Goal: Task Accomplishment & Management: Use online tool/utility

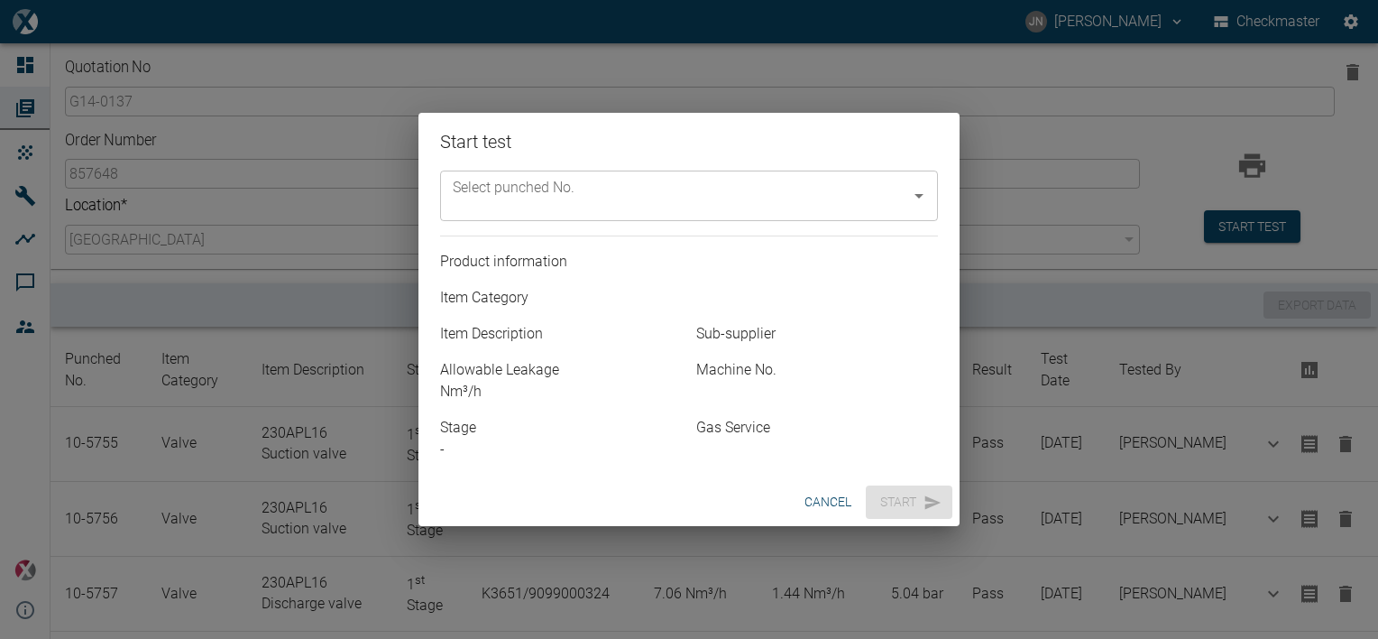
click at [924, 195] on icon "Open" at bounding box center [919, 196] width 22 height 22
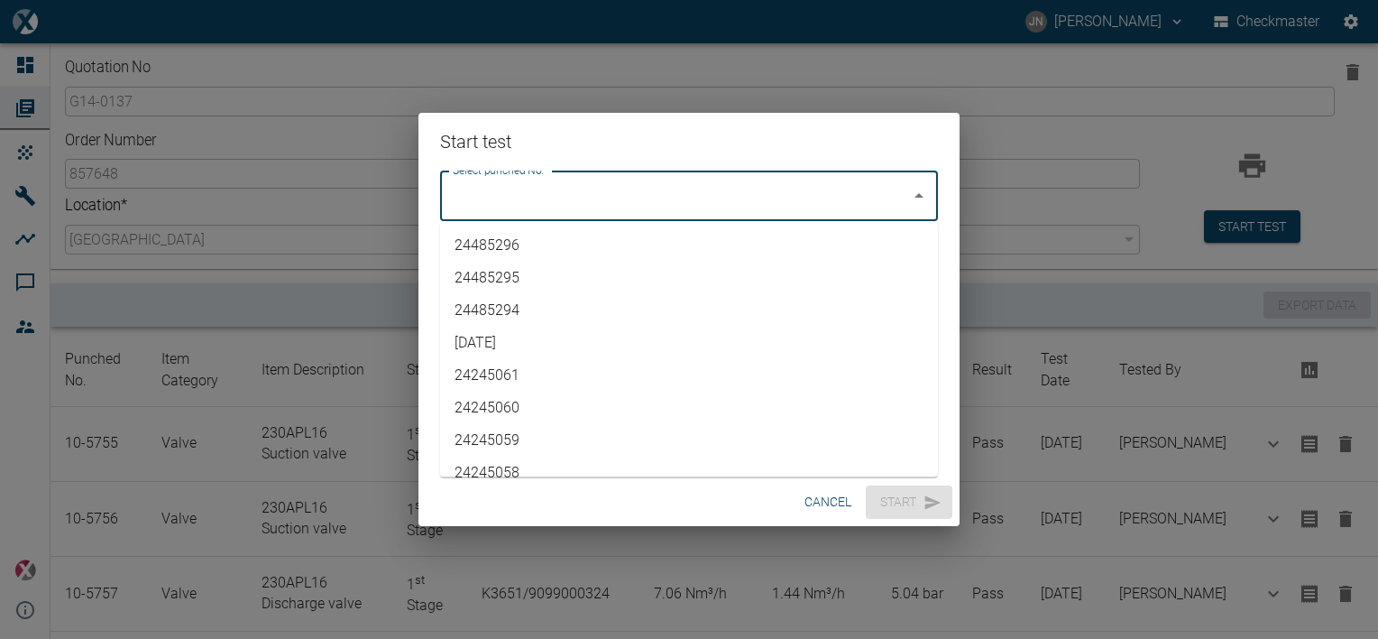
scroll to position [4077, 0]
click at [498, 458] on li "10-5759" at bounding box center [689, 454] width 498 height 32
type input "10-5759"
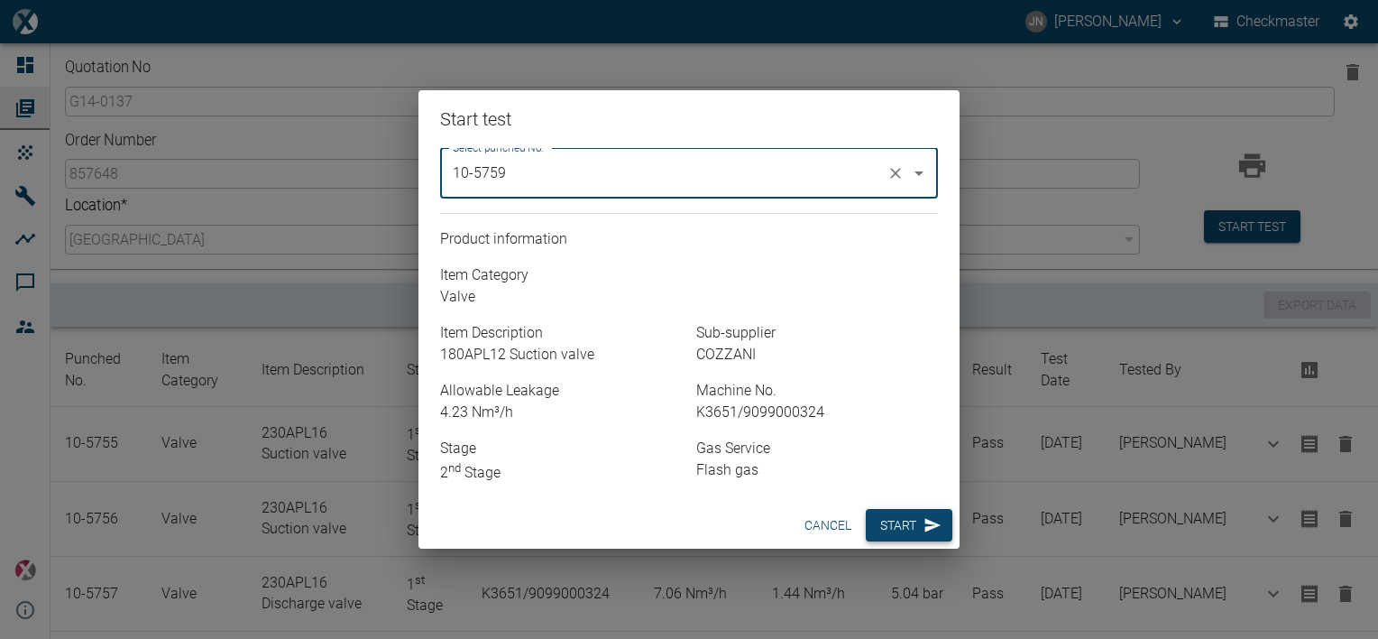
click at [888, 534] on button "Start" at bounding box center [909, 525] width 87 height 33
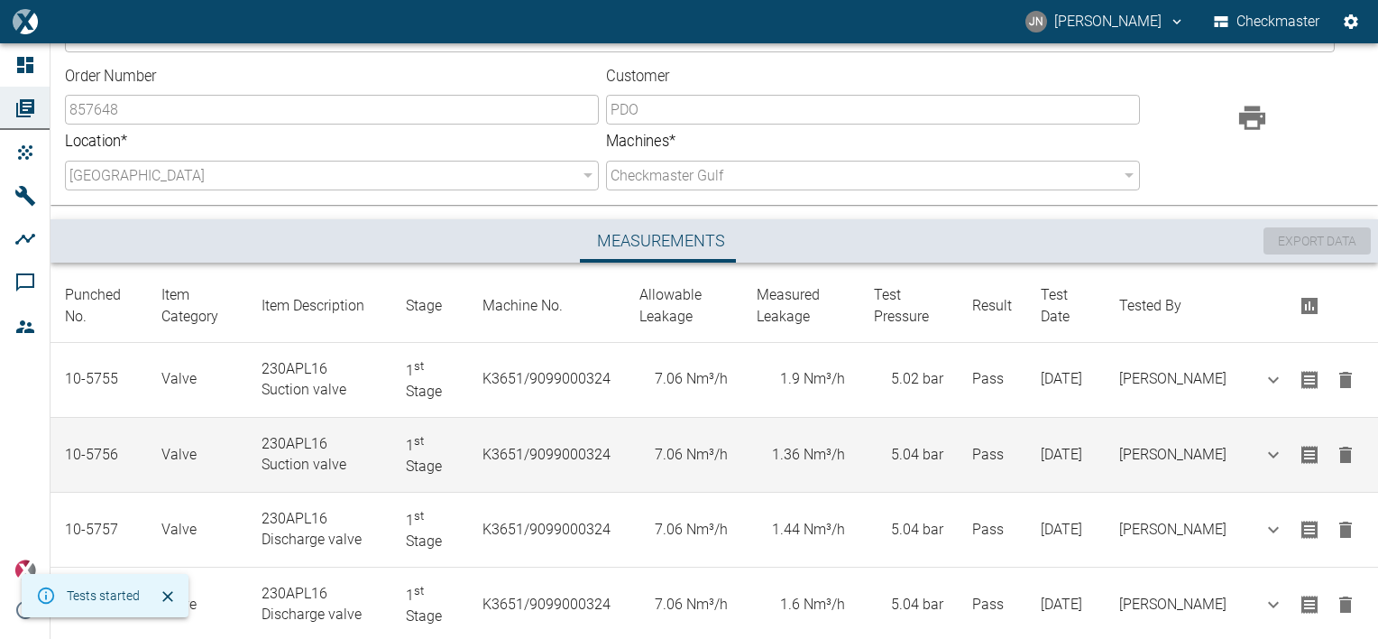
scroll to position [180, 0]
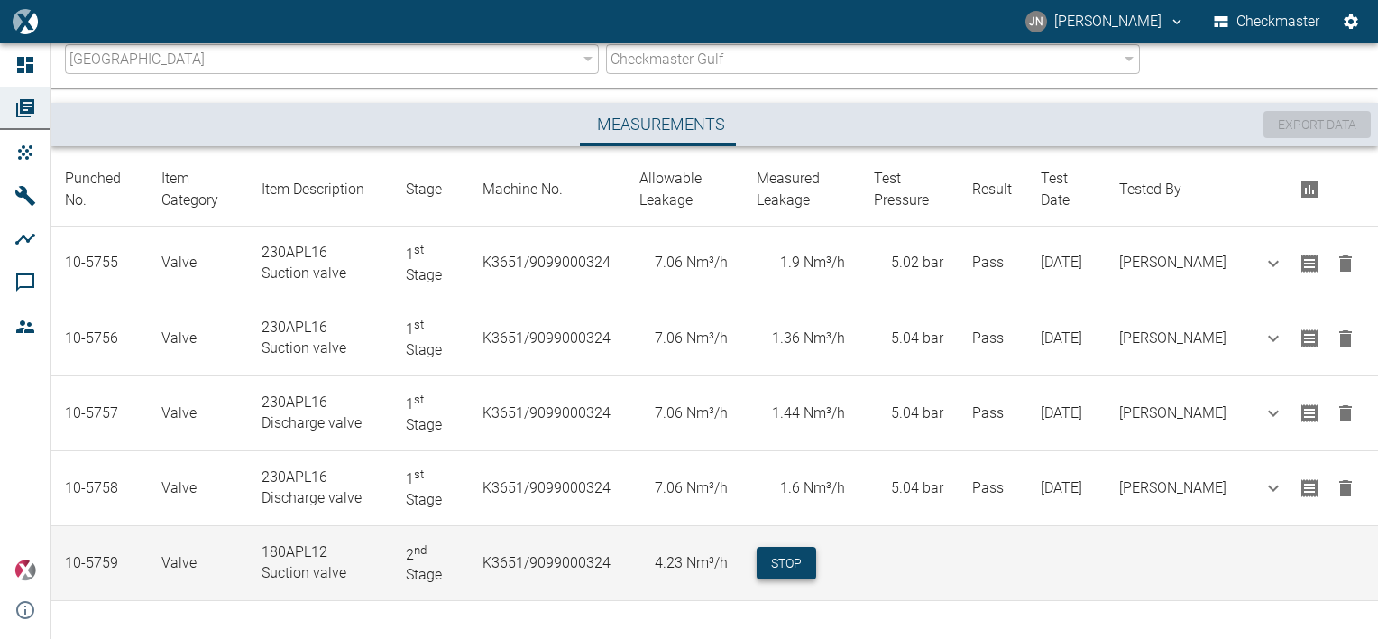
click at [802, 558] on button "Stop" at bounding box center [787, 563] width 60 height 33
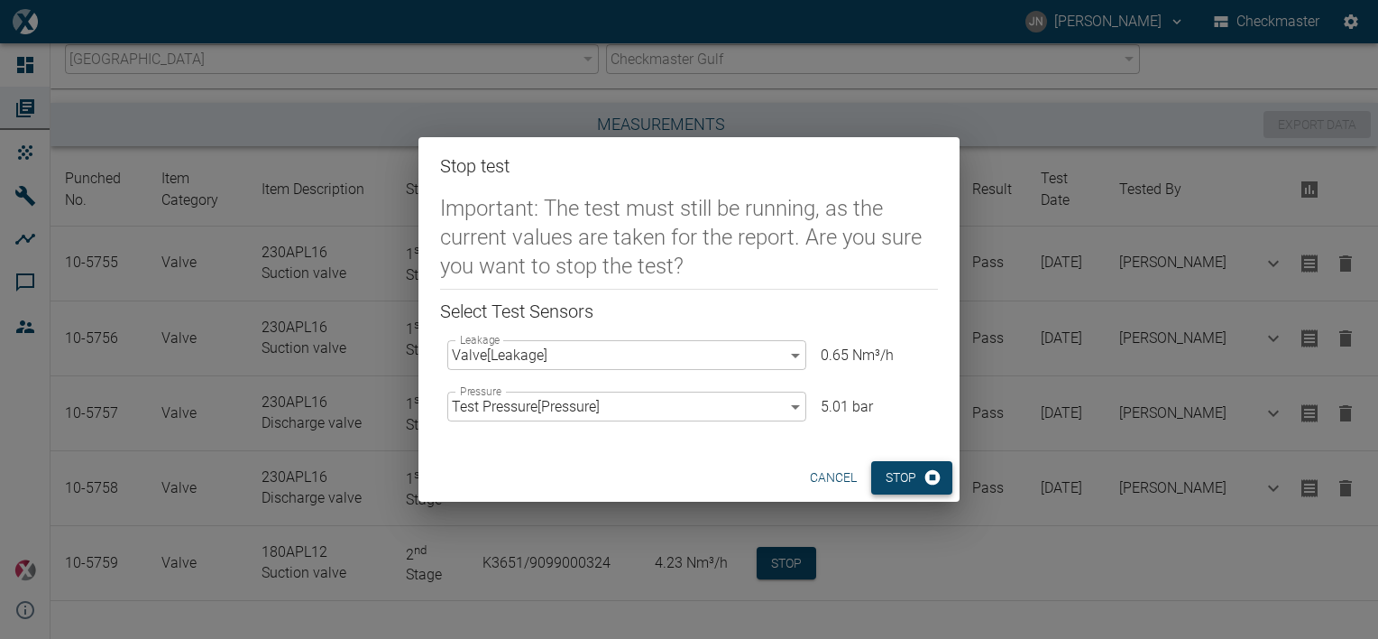
click at [895, 487] on button "Stop" at bounding box center [911, 477] width 81 height 33
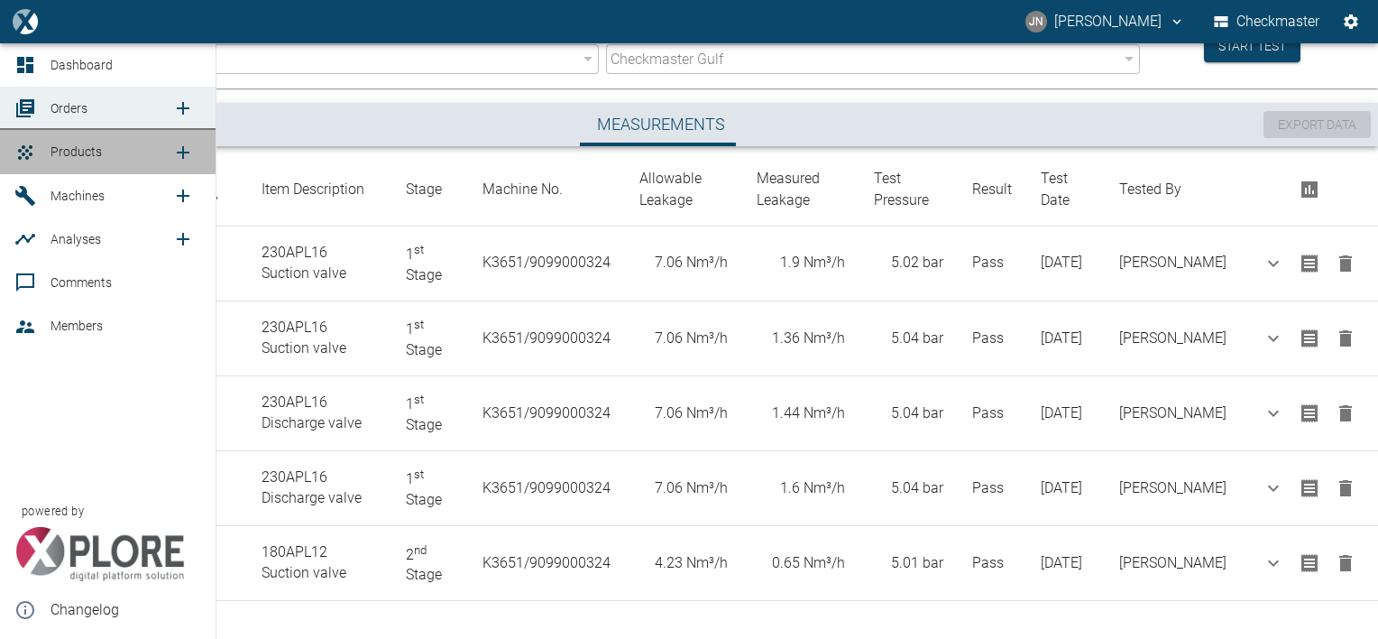
click at [79, 148] on span "Products" at bounding box center [76, 151] width 51 height 14
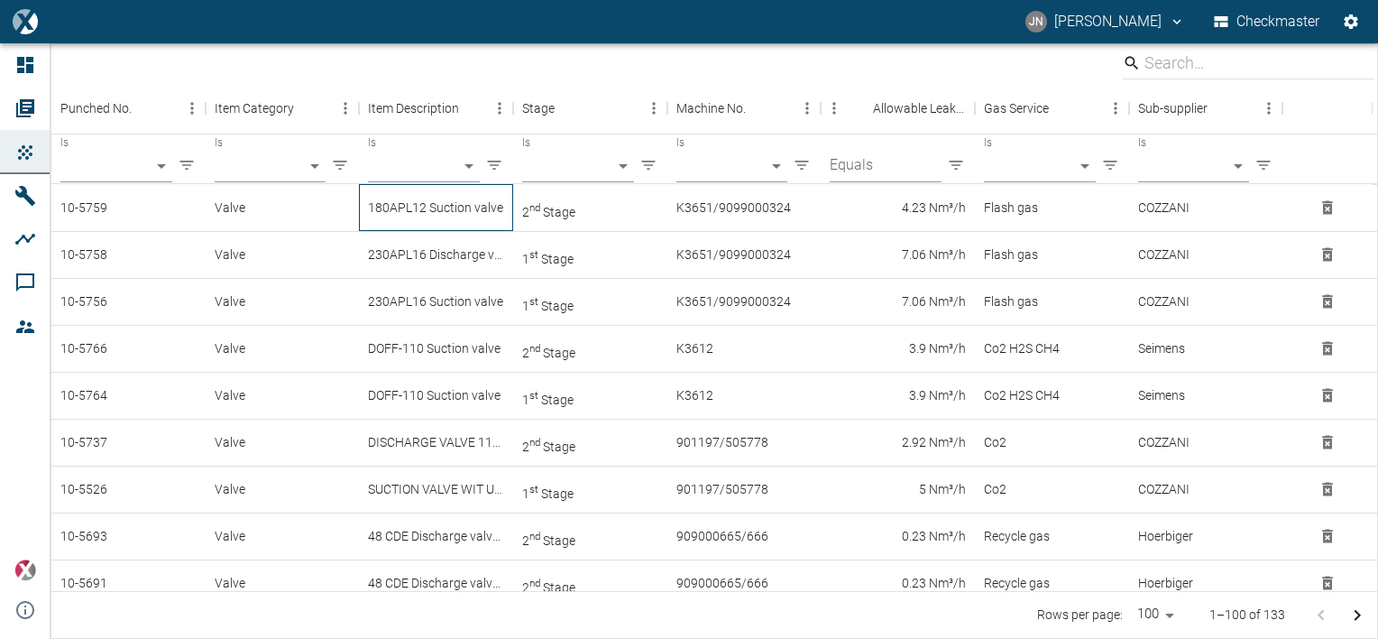
click at [467, 207] on div "180APL12 Suction valve" at bounding box center [436, 207] width 154 height 47
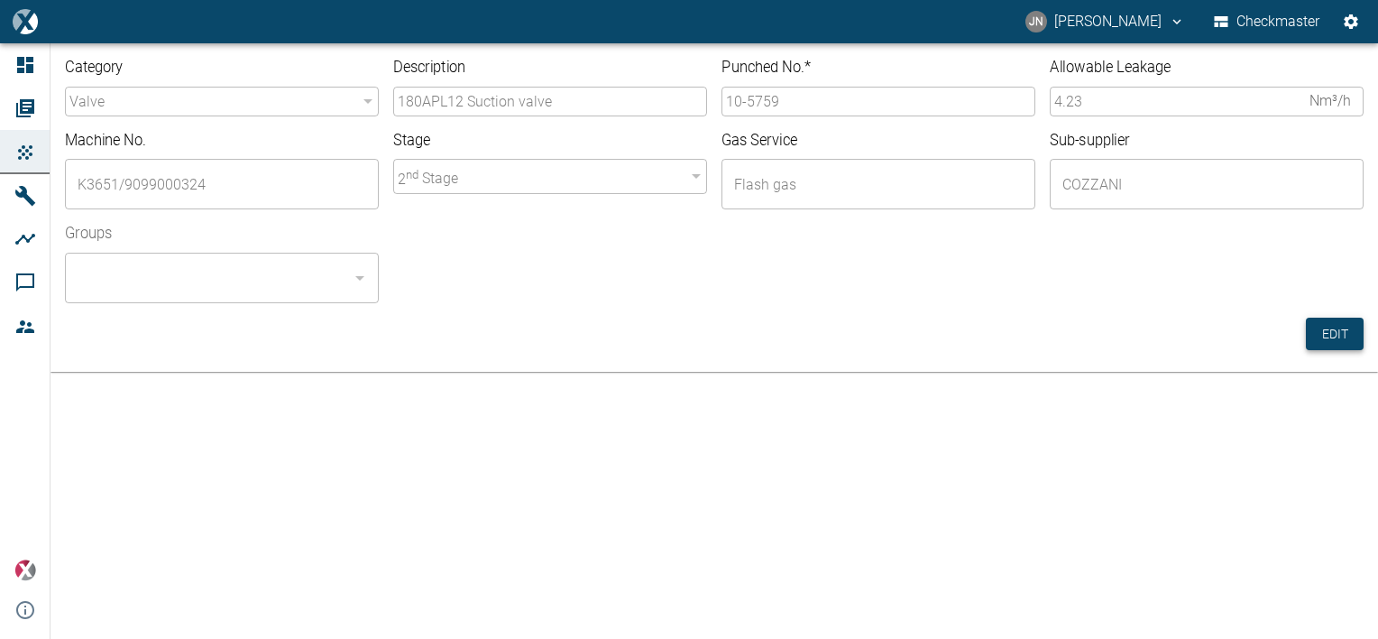
click at [1339, 331] on button "Edit" at bounding box center [1335, 334] width 58 height 33
click at [786, 105] on input "10-5759" at bounding box center [879, 102] width 314 height 30
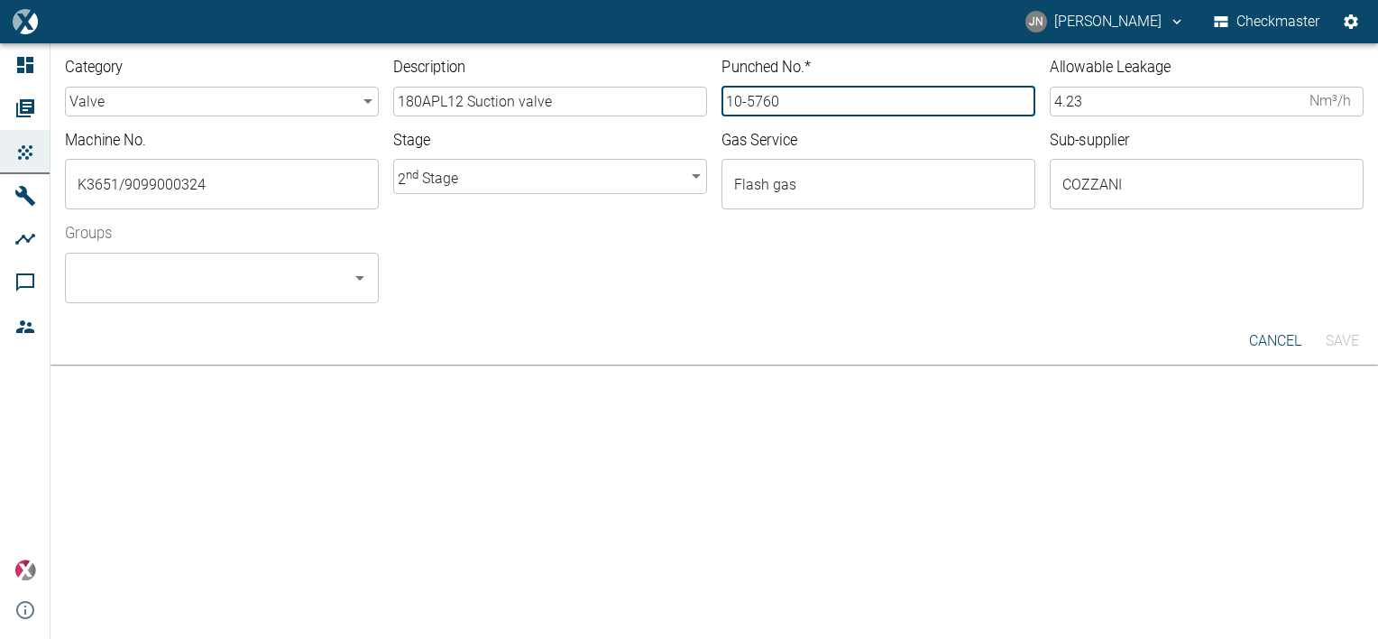
type input "10-5760"
click at [215, 285] on input "Groups" at bounding box center [208, 278] width 271 height 34
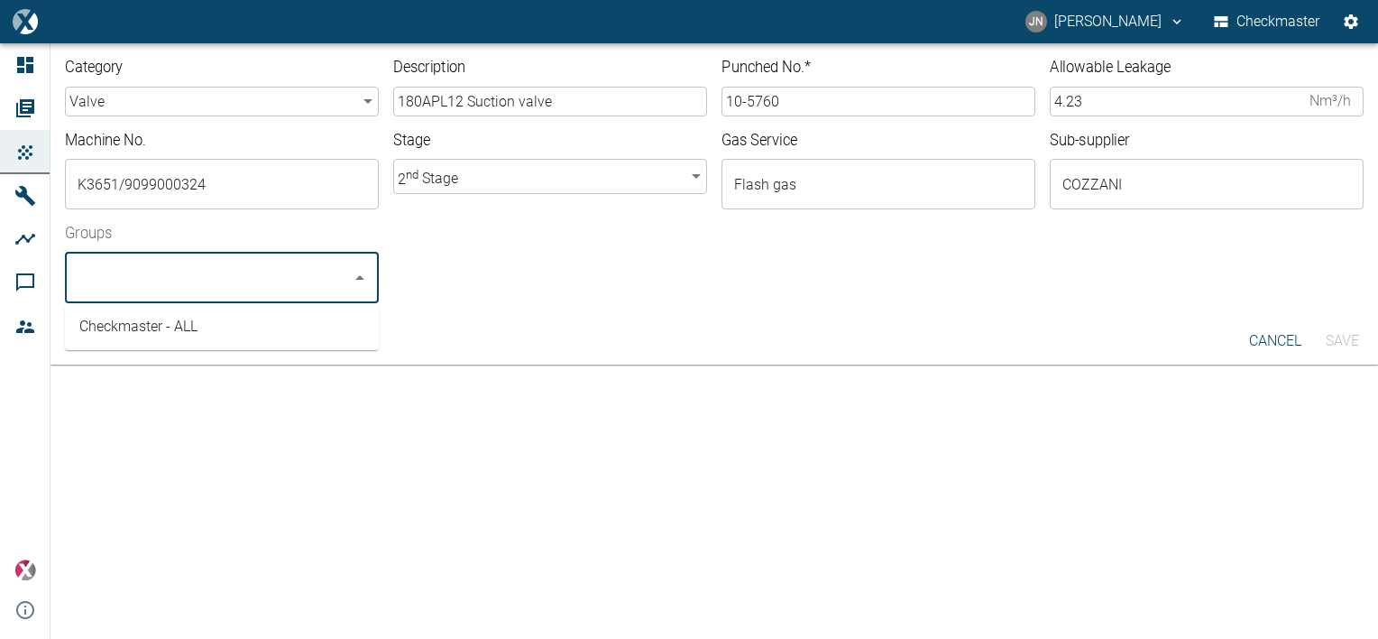
click at [145, 325] on li "Checkmaster - ALL" at bounding box center [222, 326] width 314 height 32
click at [1343, 343] on button "Save" at bounding box center [1342, 341] width 58 height 32
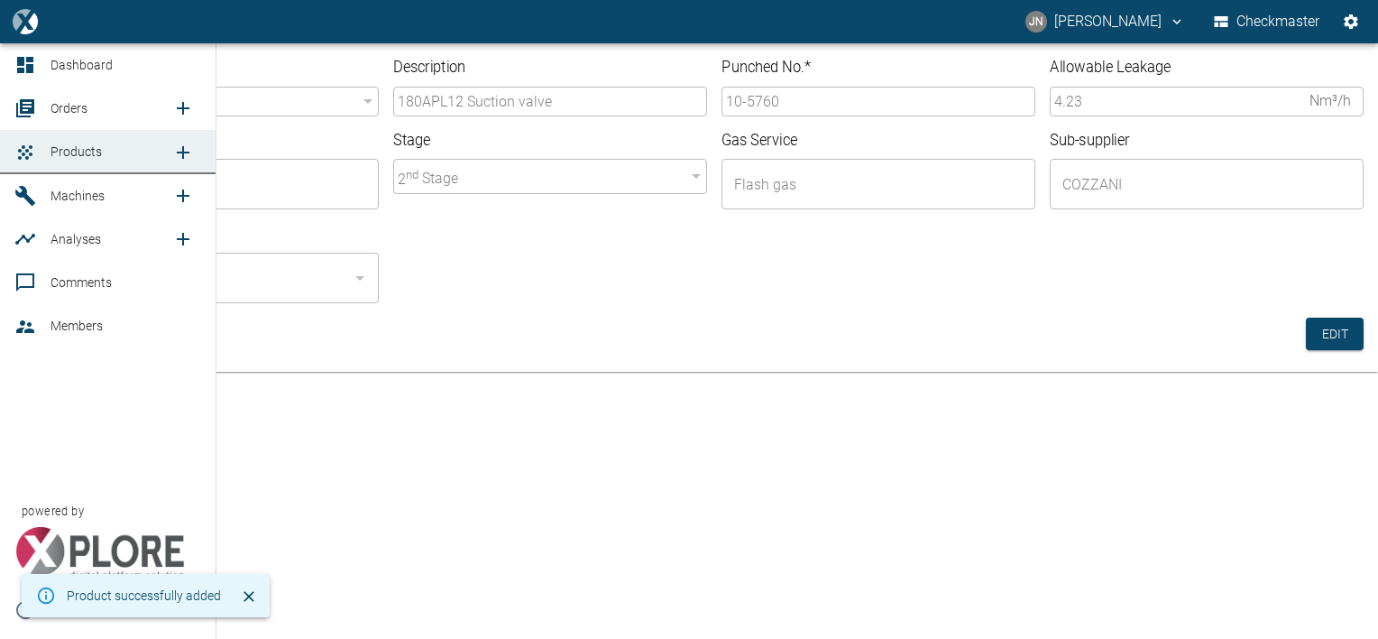
click at [71, 104] on span "Orders" at bounding box center [69, 108] width 37 height 14
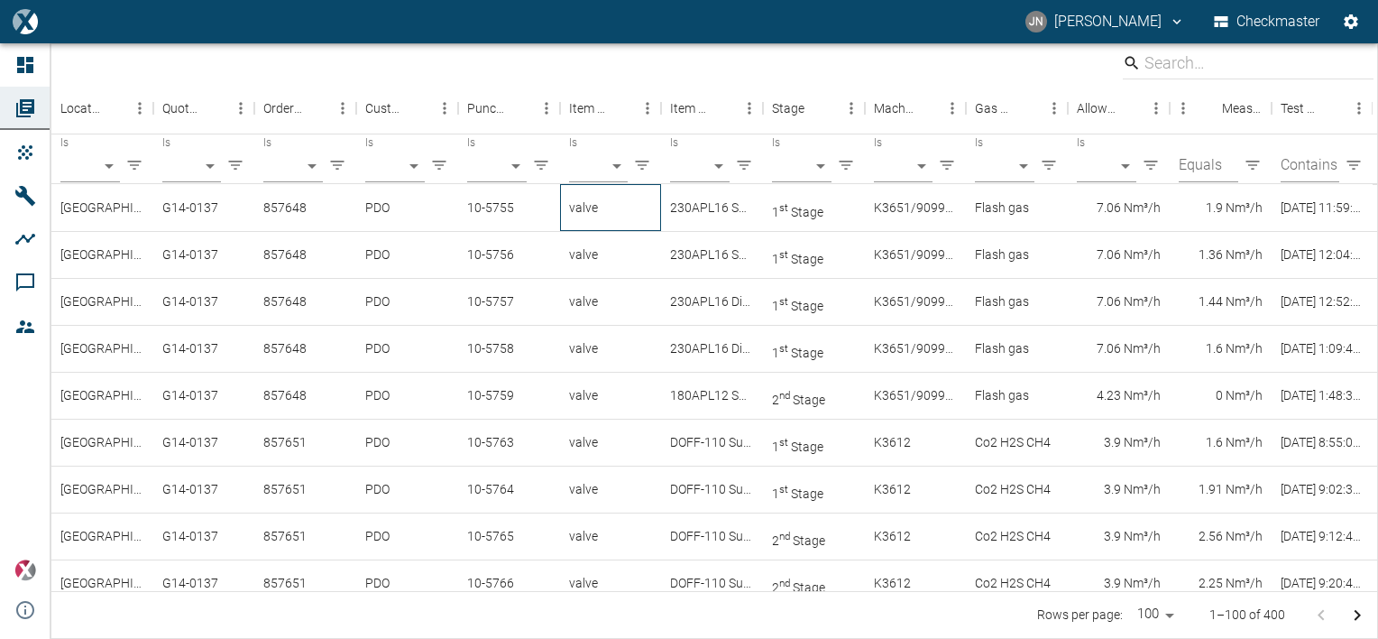
click at [586, 207] on div "valve" at bounding box center [611, 207] width 102 height 47
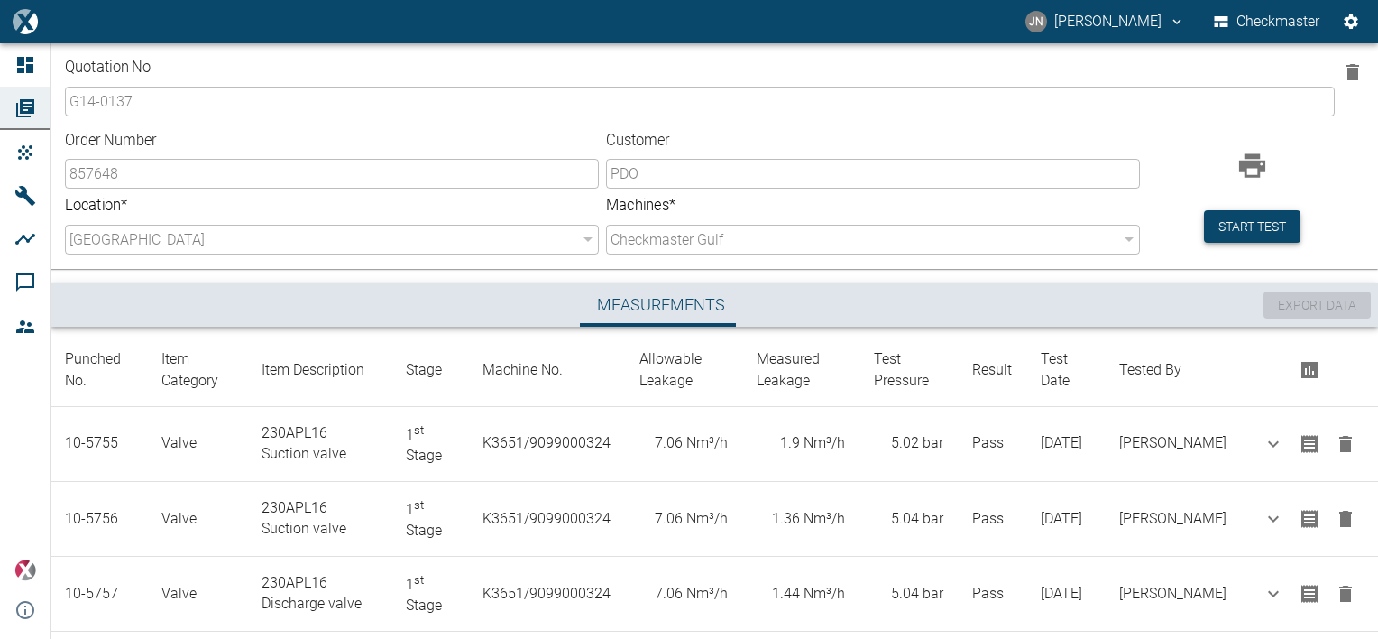
click at [1260, 228] on button "Start test" at bounding box center [1252, 226] width 97 height 33
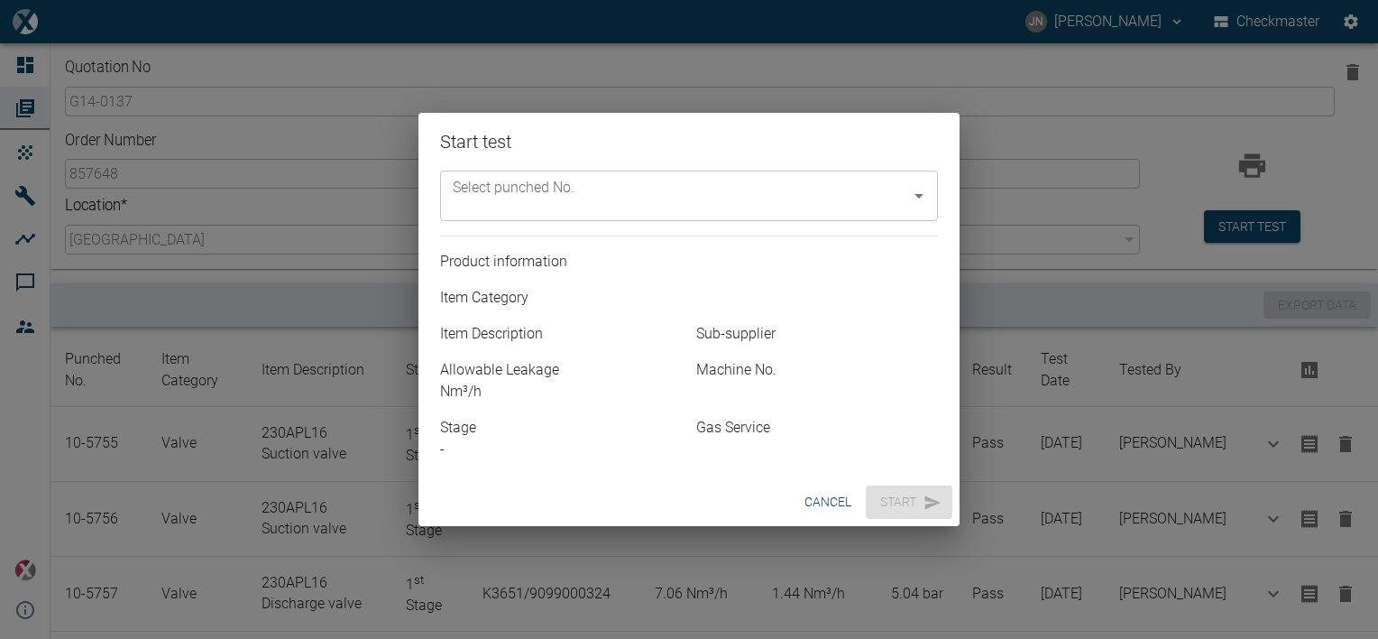
click at [870, 191] on input "Select punched No." at bounding box center [675, 196] width 455 height 34
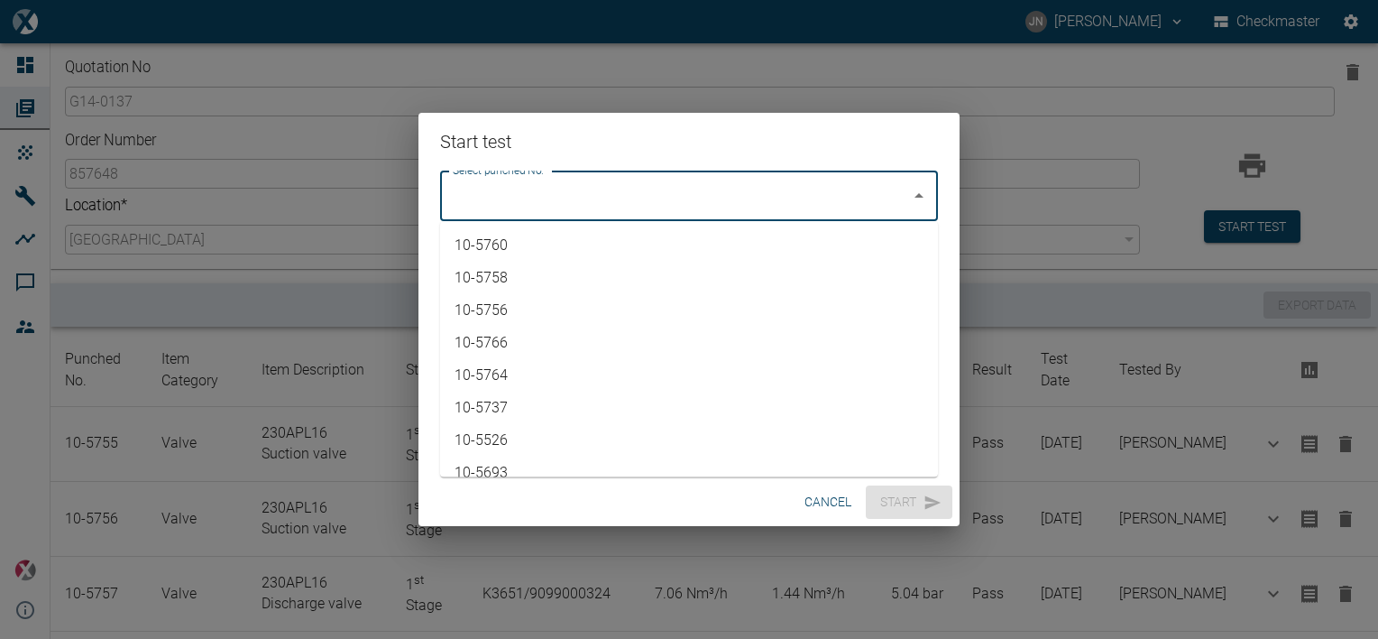
click at [534, 243] on li "10-5760" at bounding box center [689, 245] width 498 height 32
type input "10-5760"
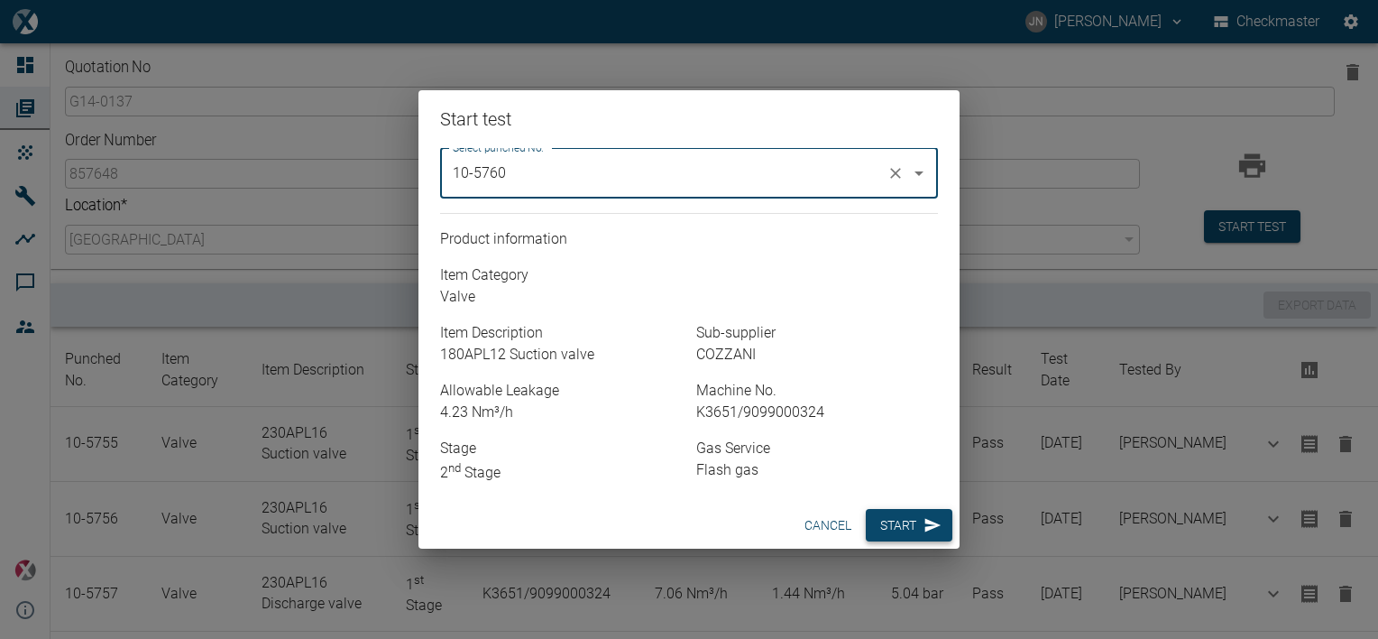
click at [908, 522] on button "Start" at bounding box center [909, 525] width 87 height 33
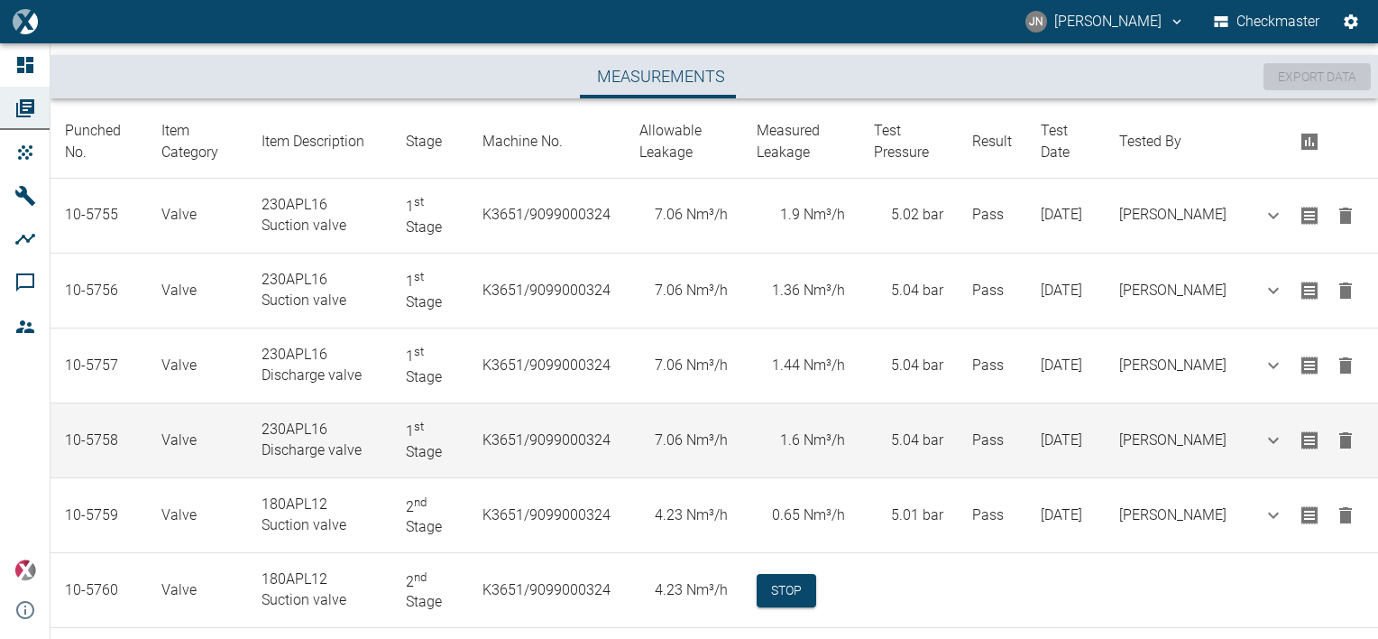
scroll to position [253, 0]
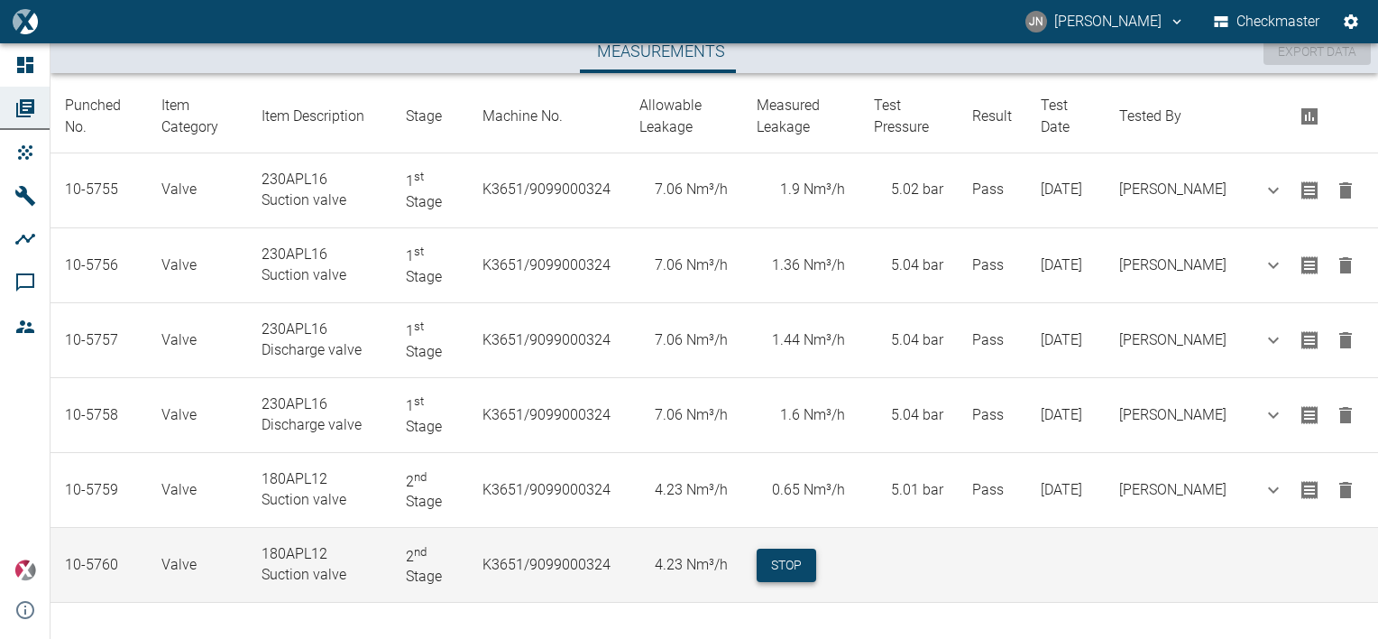
click at [816, 559] on button "Stop" at bounding box center [787, 564] width 60 height 33
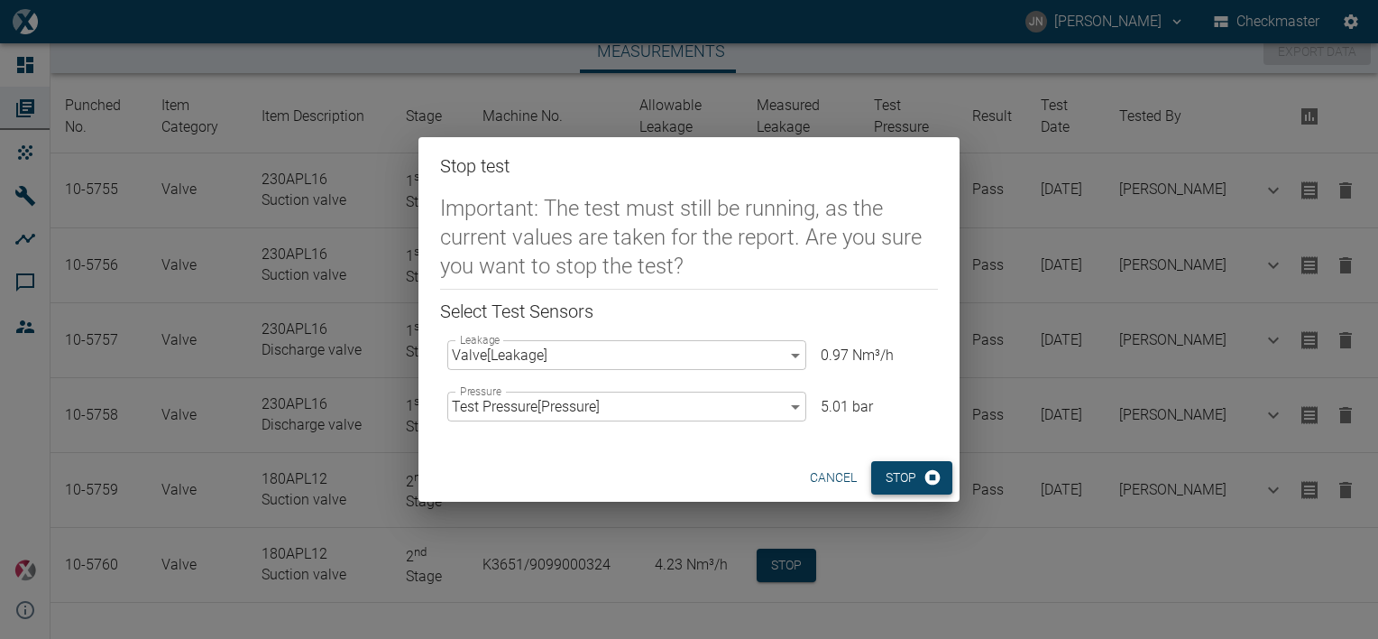
click at [895, 474] on button "Stop" at bounding box center [911, 477] width 81 height 33
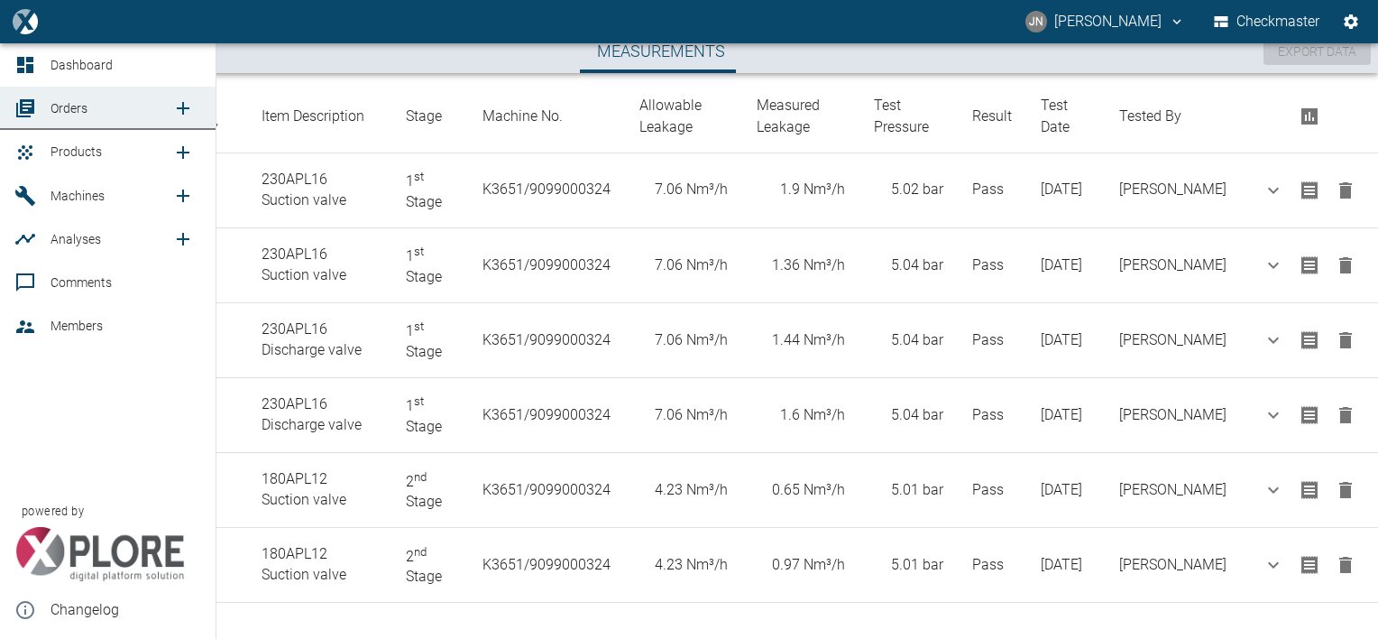
click at [183, 144] on icon "new /product/list/0" at bounding box center [183, 153] width 22 height 22
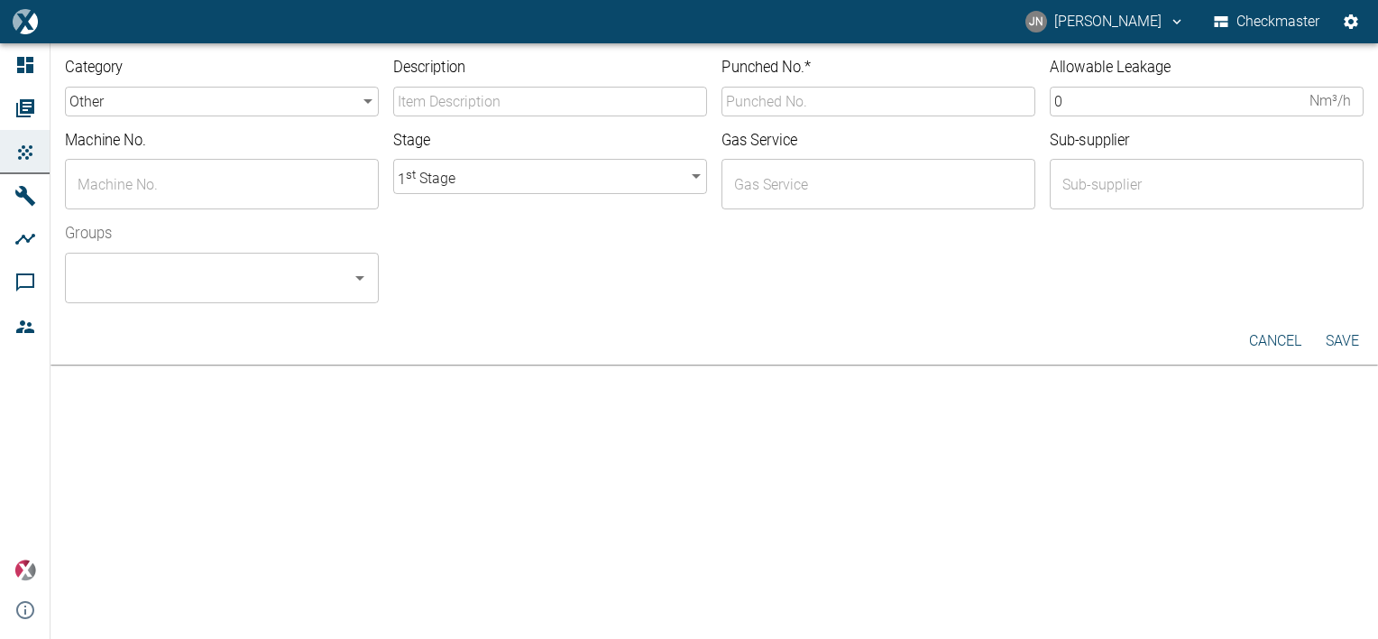
click at [487, 97] on input "Description" at bounding box center [550, 102] width 314 height 30
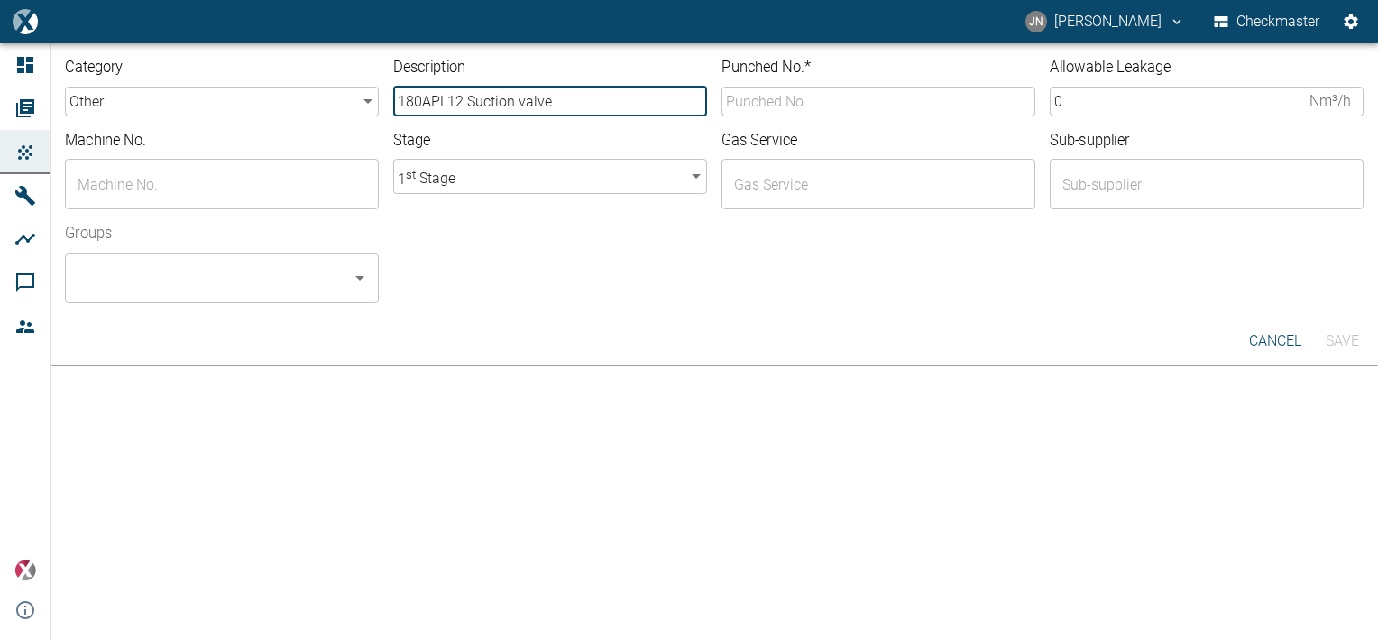
click at [513, 101] on input "180APL12 Suction valve" at bounding box center [550, 102] width 314 height 30
type input "180APL12 Discharge valve"
click at [223, 106] on body "JN Jayan Nair Checkmaster Dashboard Orders Products Machines Analyses Comments …" at bounding box center [689, 319] width 1378 height 639
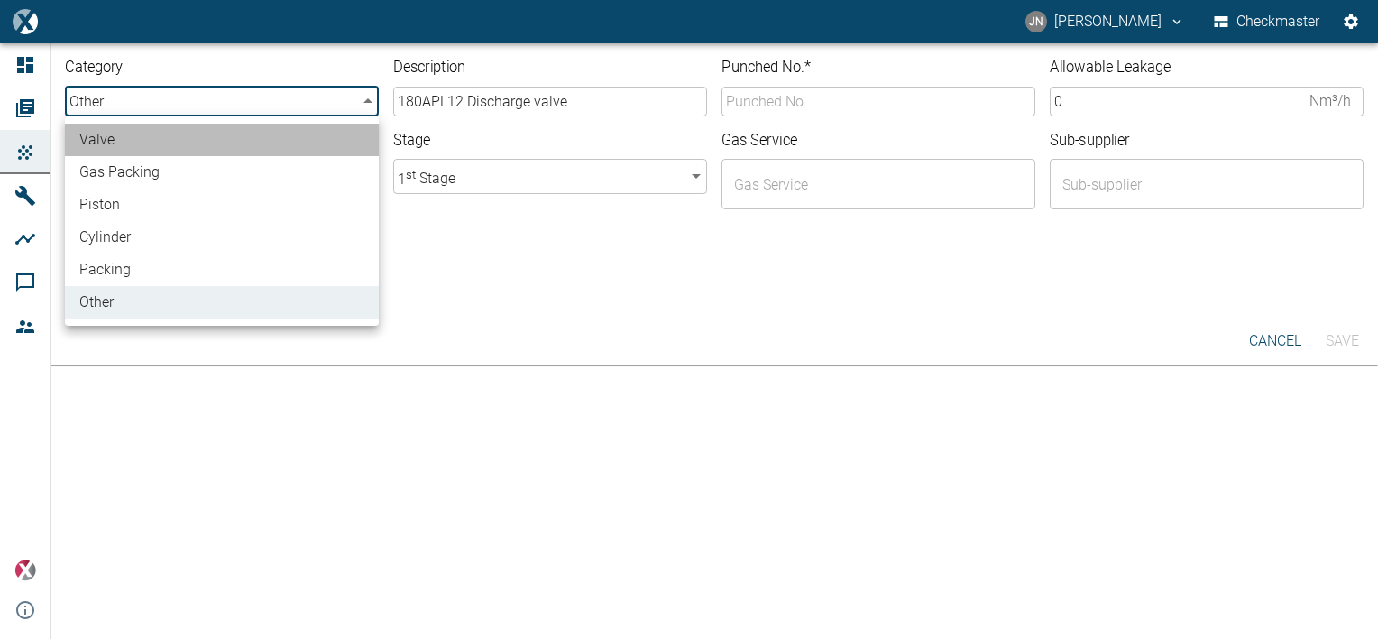
click at [130, 139] on li "valve" at bounding box center [222, 140] width 314 height 32
type input "valve"
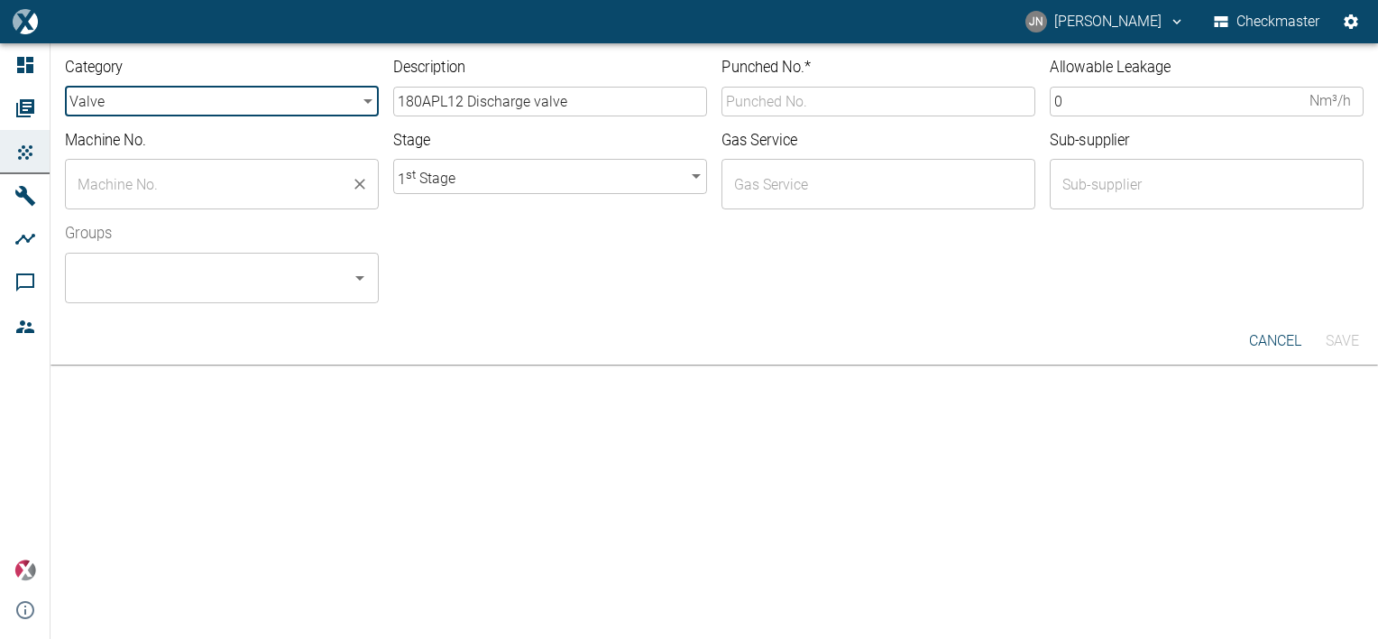
click at [144, 195] on input "text" at bounding box center [208, 184] width 271 height 34
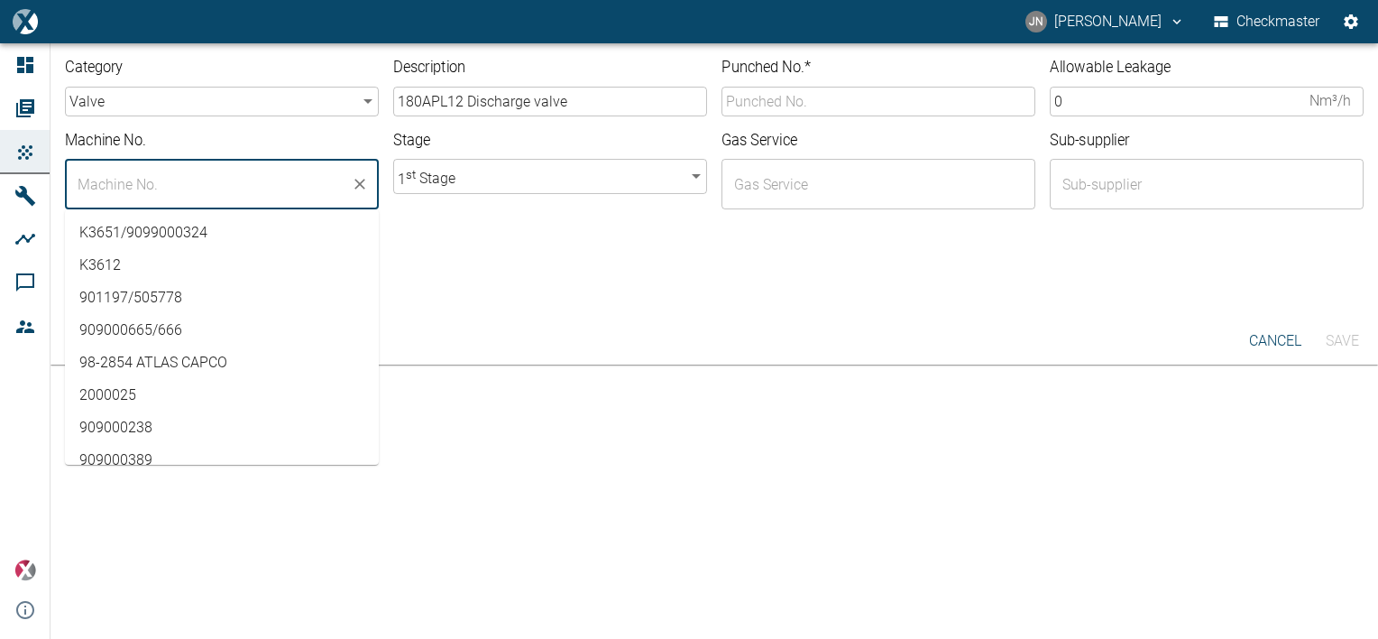
click at [148, 242] on li "K3651/9099000324" at bounding box center [222, 232] width 314 height 32
type input "K3651/9099000324"
click at [470, 264] on div "Groups ​" at bounding box center [707, 256] width 1313 height 94
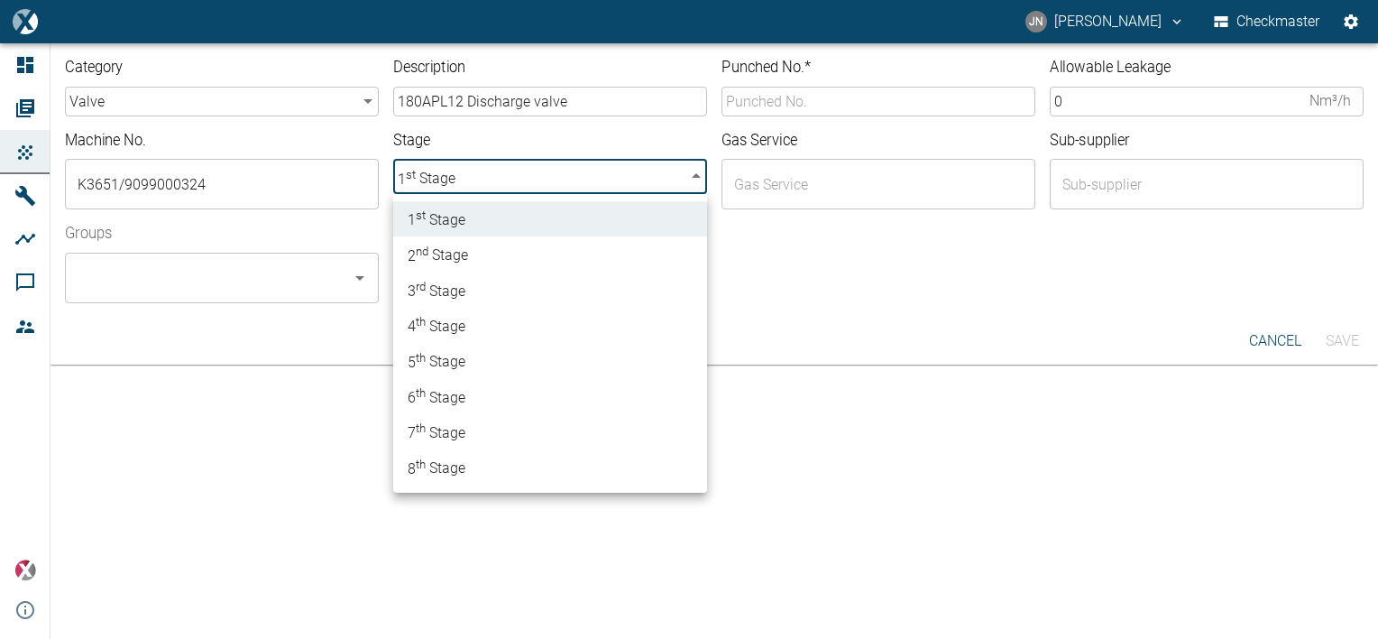
click at [682, 173] on body "JN Jayan Nair Checkmaster Dashboard Orders Products Machines Analyses Comments …" at bounding box center [689, 319] width 1378 height 639
click at [473, 260] on li "2 nd Stage" at bounding box center [550, 253] width 314 height 35
type input "2"
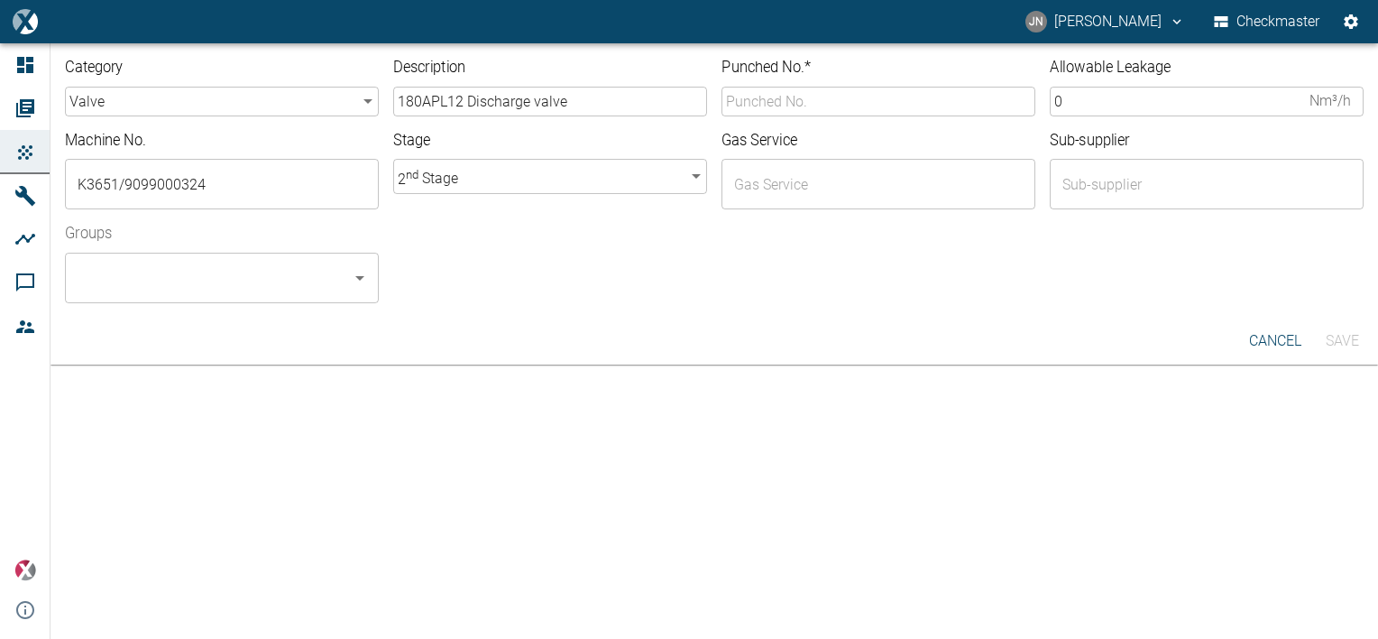
click at [822, 283] on div at bounding box center [871, 292] width 985 height 22
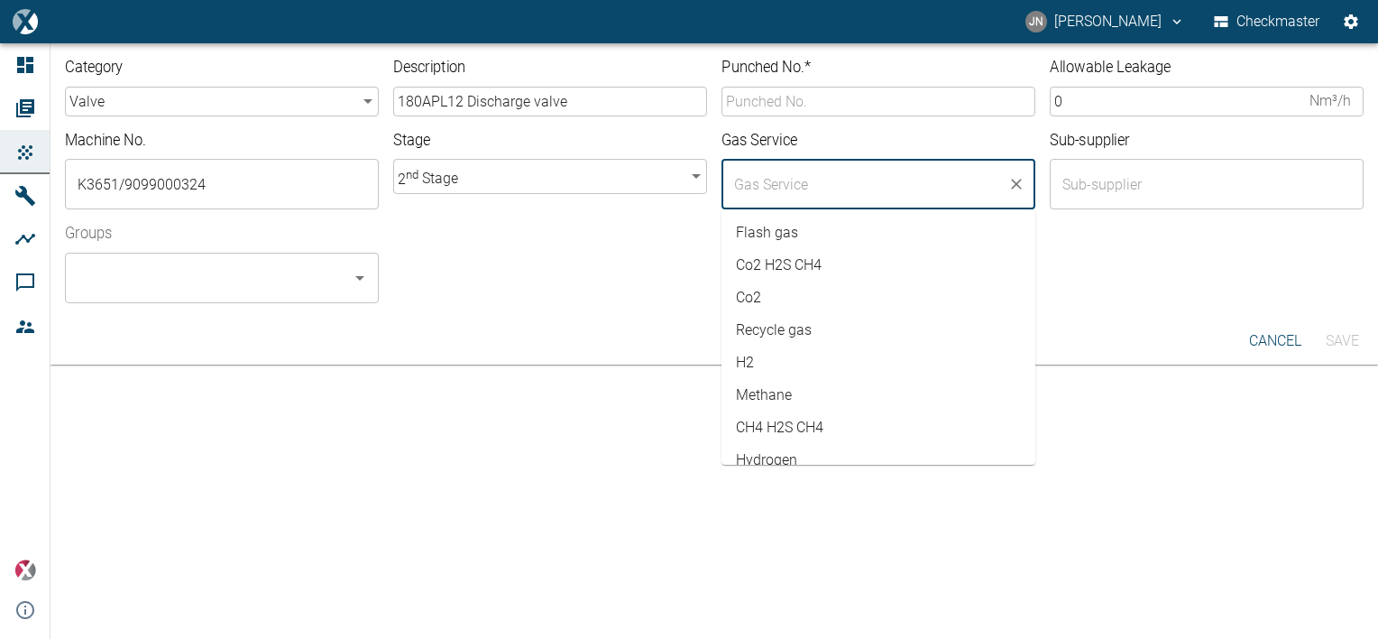
click at [787, 185] on input "text" at bounding box center [865, 184] width 271 height 34
click at [801, 231] on li "Flash gas" at bounding box center [879, 232] width 314 height 32
type input "Flash gas"
click at [585, 260] on div "Groups ​" at bounding box center [707, 256] width 1313 height 94
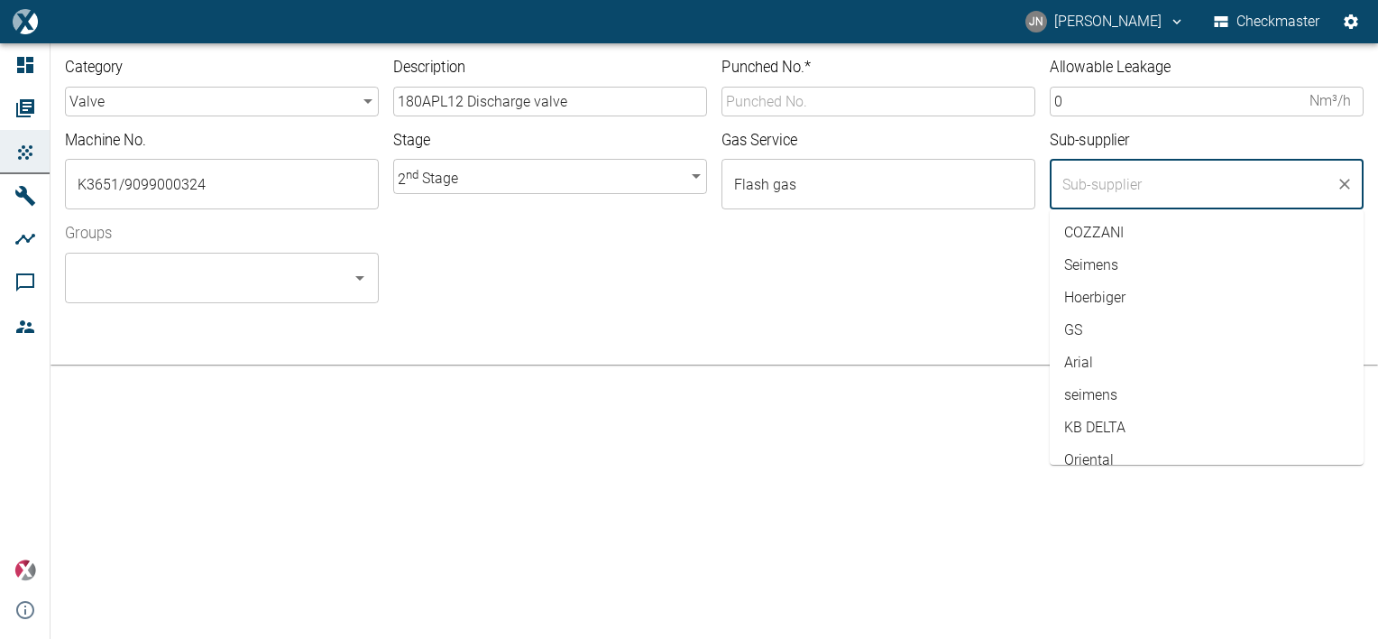
click at [1118, 180] on input "text" at bounding box center [1193, 184] width 271 height 34
click at [1118, 234] on li "COZZANI" at bounding box center [1207, 232] width 314 height 32
type input "COZZANI"
click at [918, 278] on div "Groups ​" at bounding box center [707, 256] width 1313 height 94
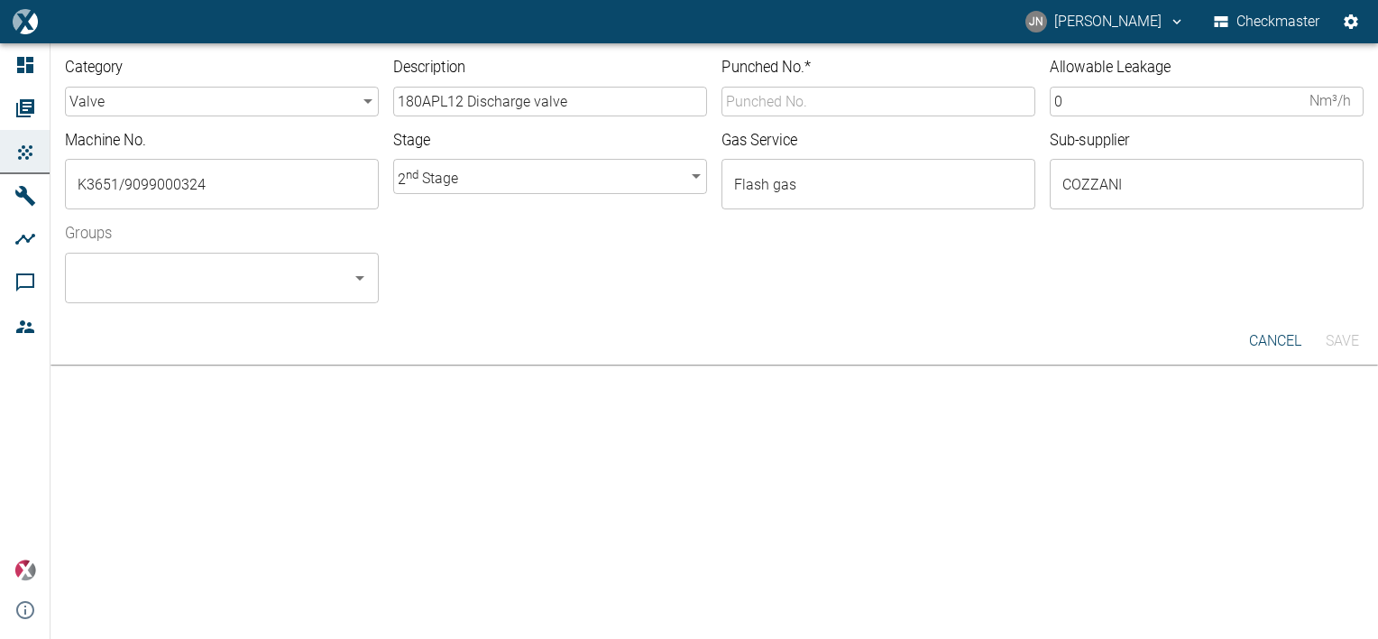
click at [753, 100] on input "Punched No. *" at bounding box center [879, 102] width 314 height 30
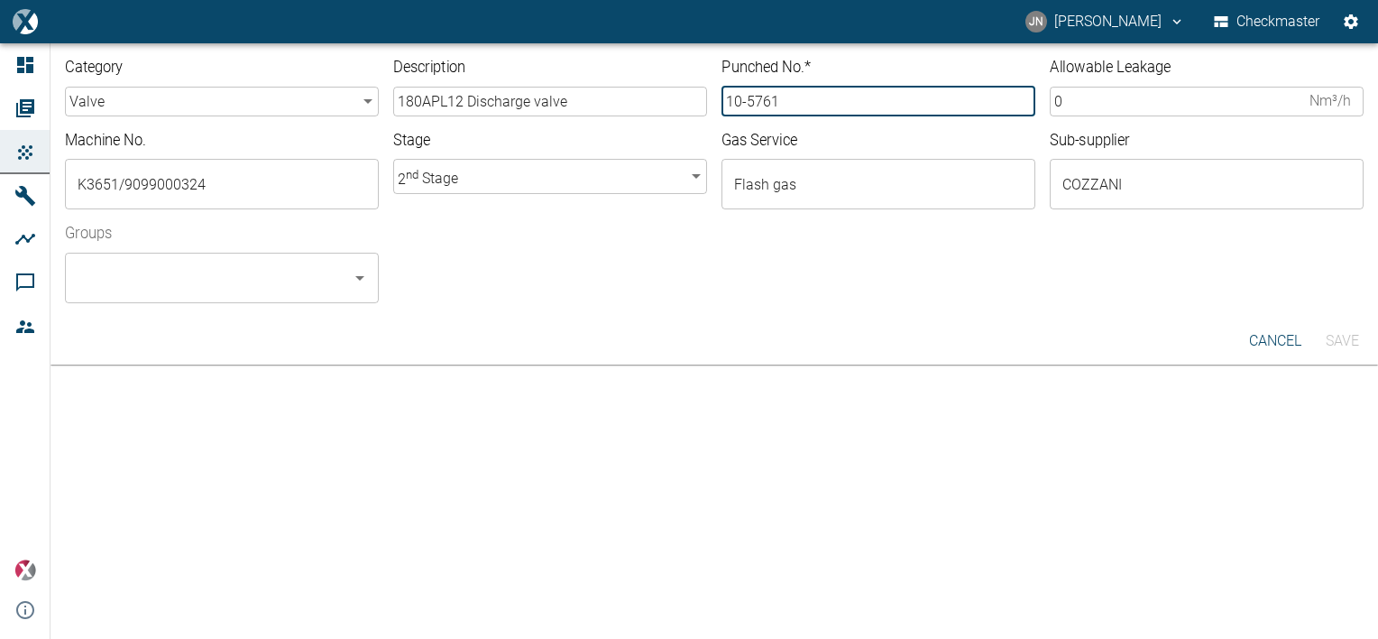
type input "10-5761"
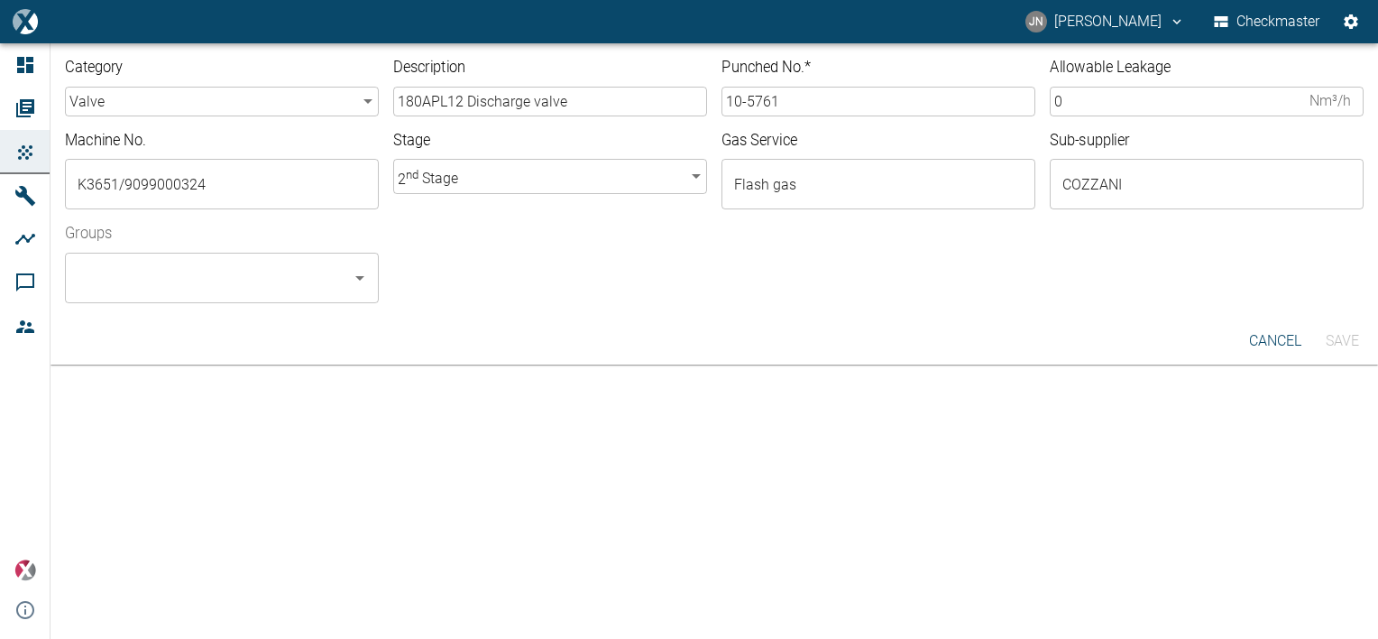
click at [1078, 104] on input "0" at bounding box center [1176, 102] width 253 height 30
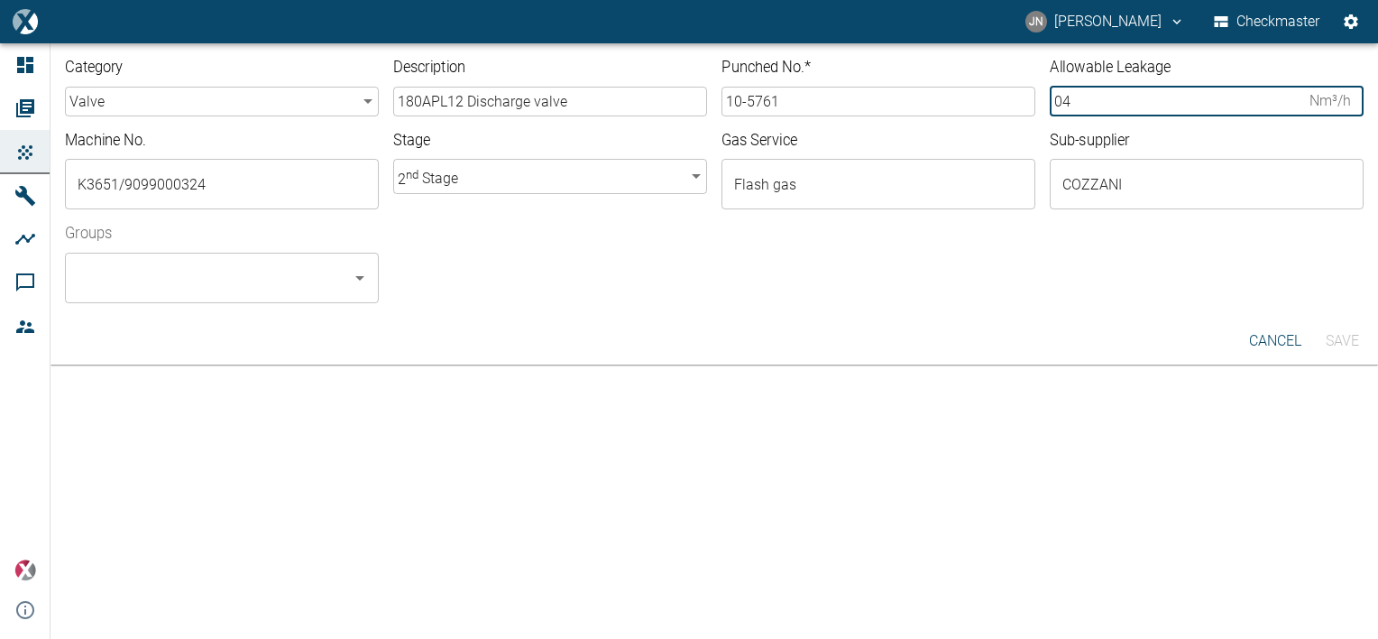
type input "0"
type input "4.23"
click at [833, 299] on div at bounding box center [878, 299] width 971 height 7
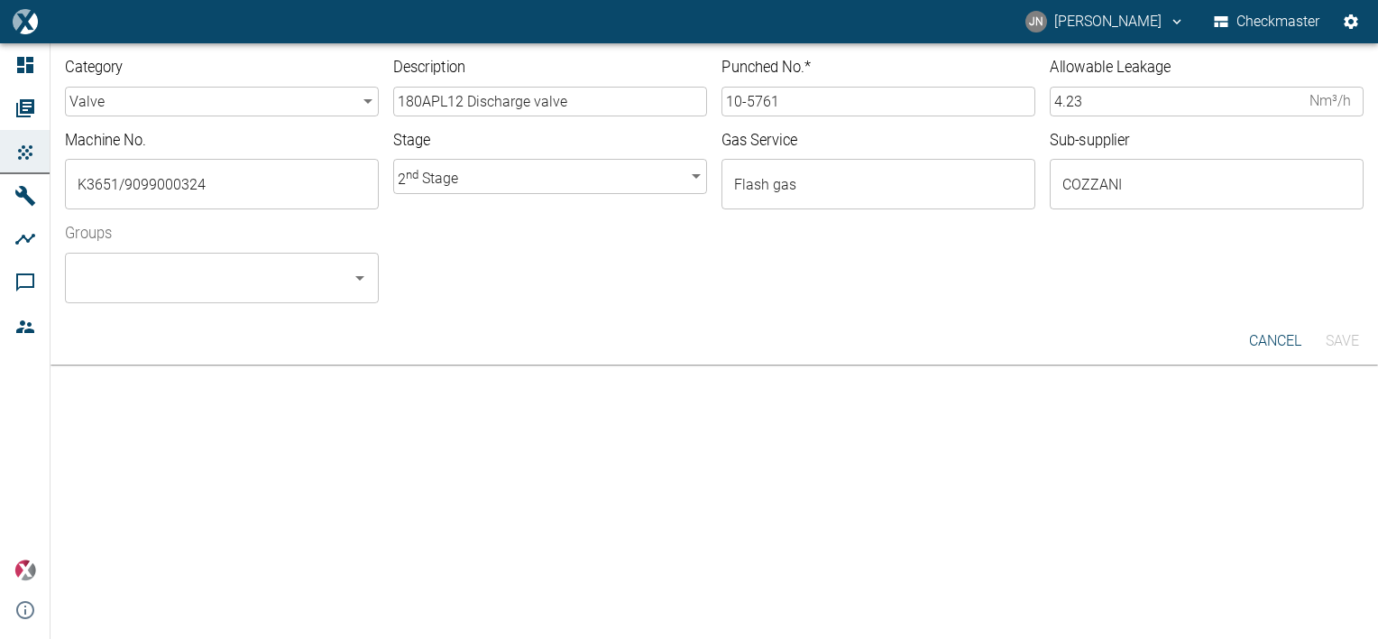
click at [292, 282] on input "Groups" at bounding box center [208, 278] width 271 height 34
click at [152, 325] on li "Checkmaster - ALL" at bounding box center [222, 326] width 314 height 32
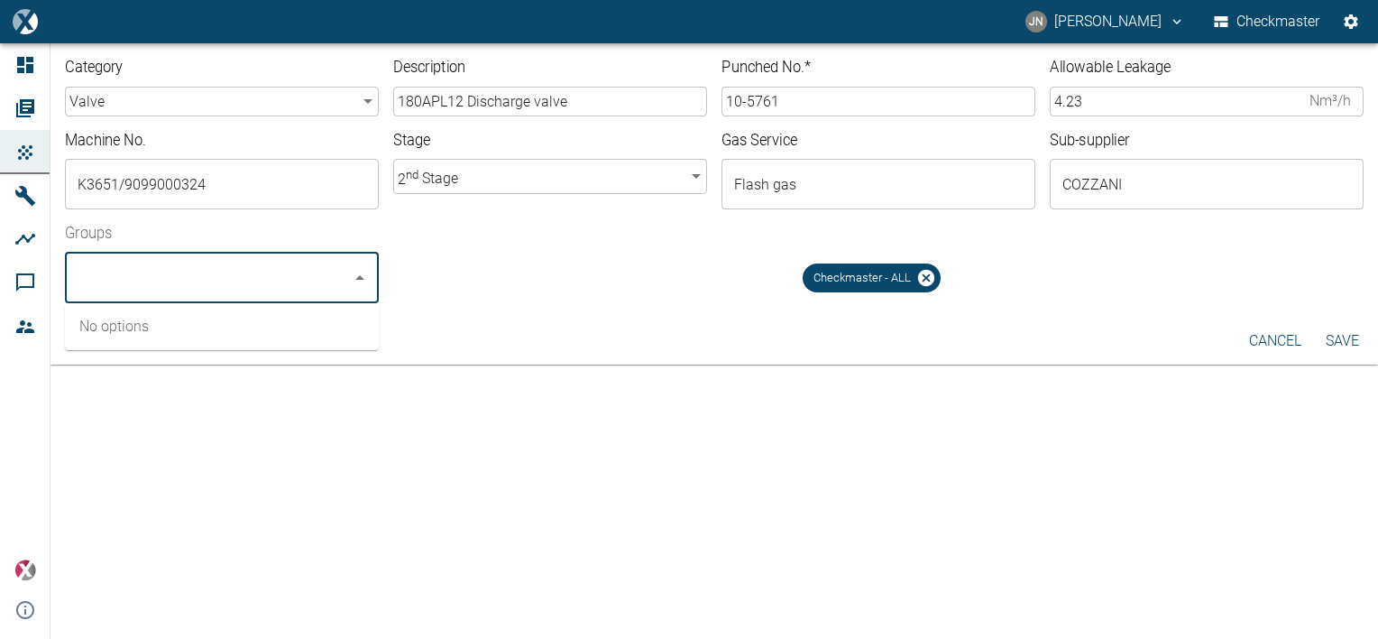
click at [1365, 328] on button "Save" at bounding box center [1342, 341] width 58 height 32
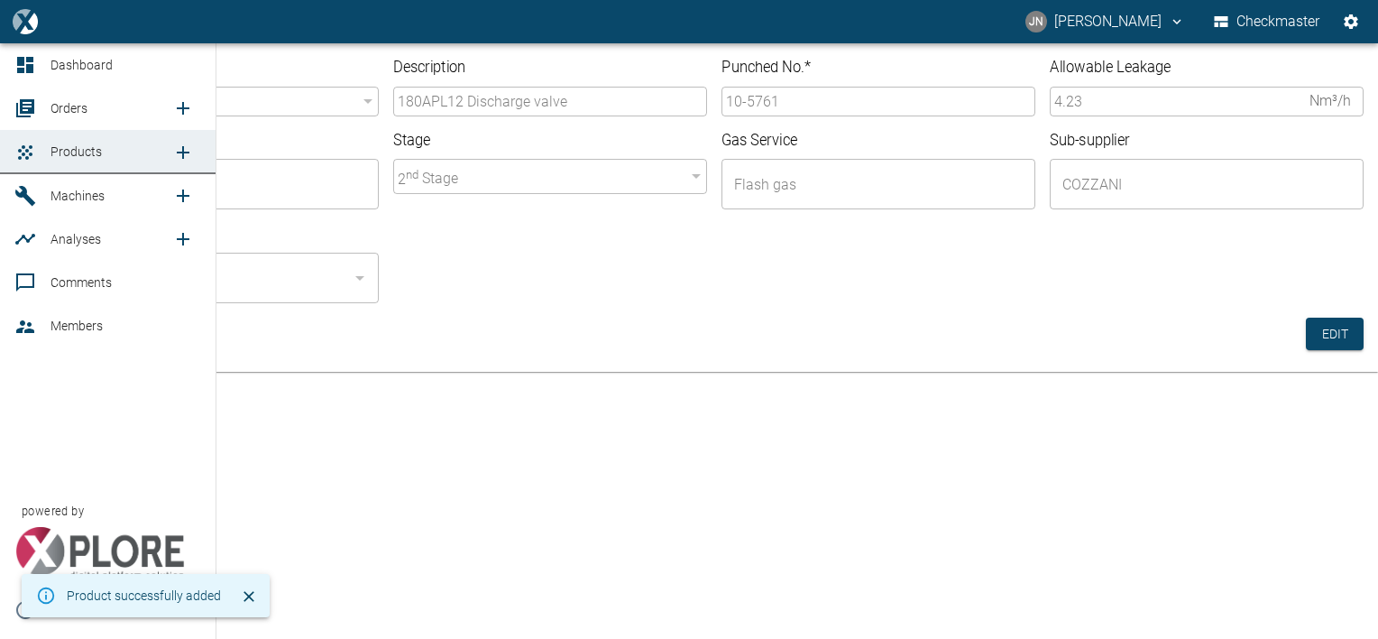
drag, startPoint x: 69, startPoint y: 103, endPoint x: 147, endPoint y: 124, distance: 81.2
click at [69, 103] on span "Orders" at bounding box center [69, 108] width 37 height 14
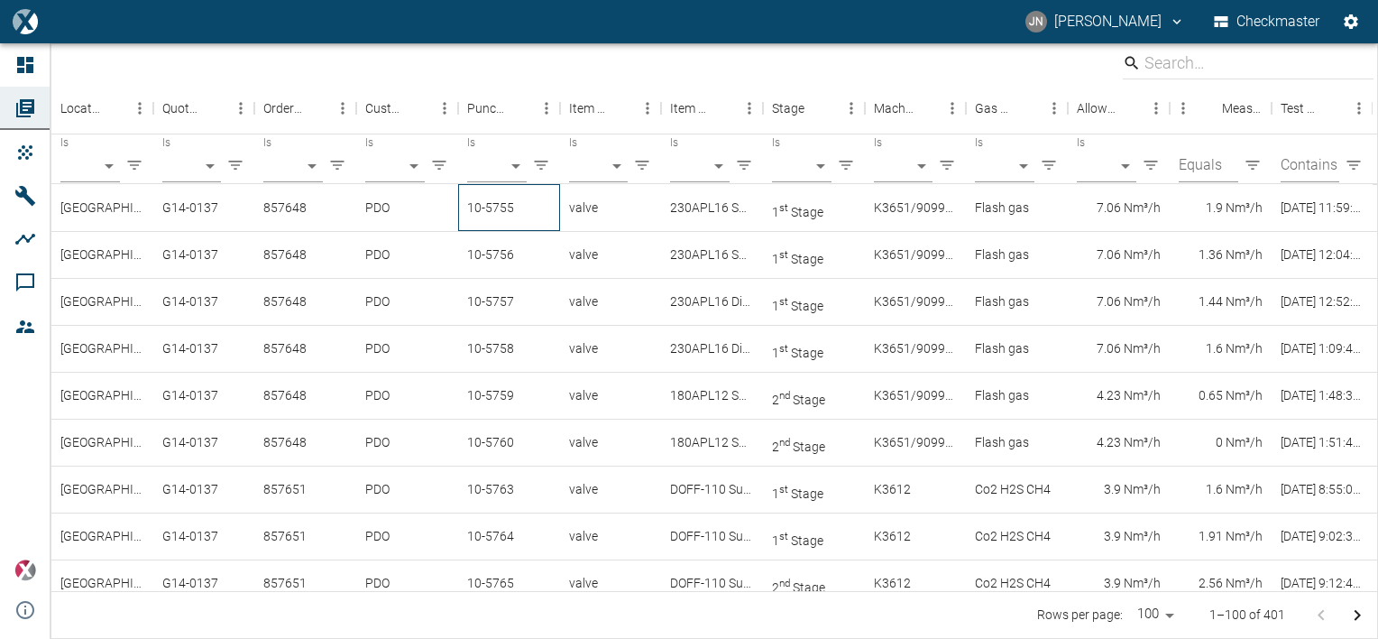
click at [495, 206] on div "10-5755" at bounding box center [509, 207] width 102 height 47
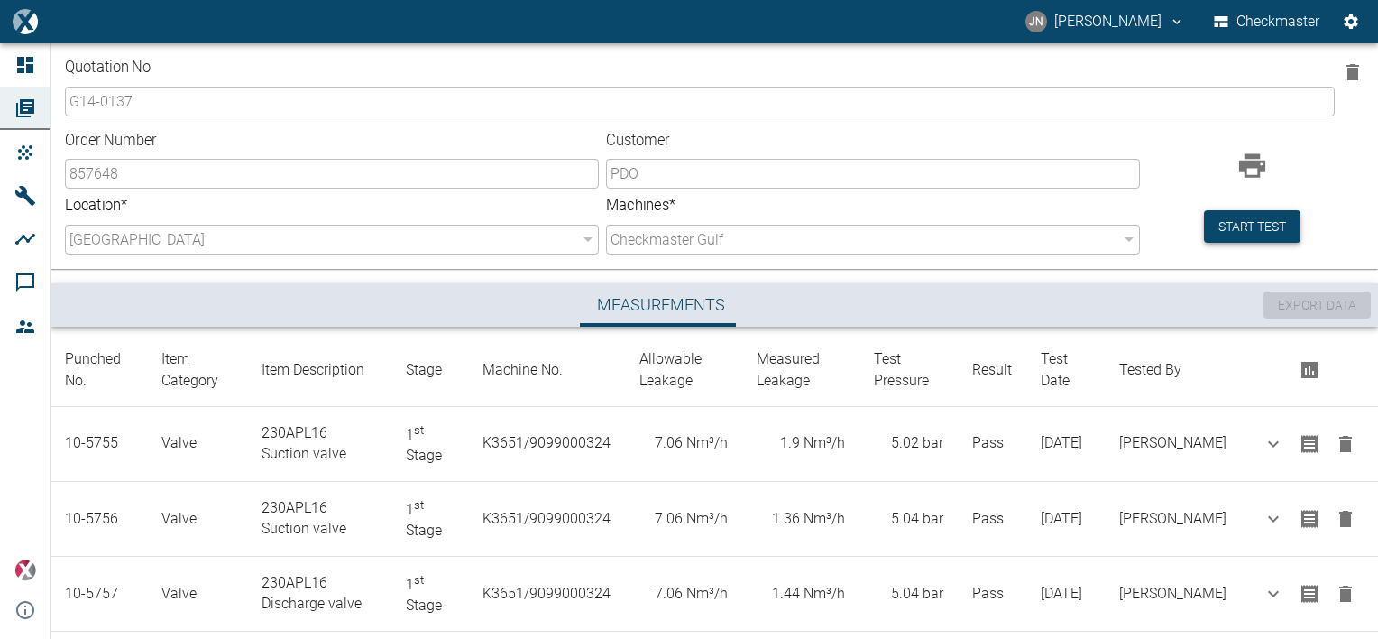
click at [1257, 225] on button "Start test" at bounding box center [1252, 226] width 97 height 33
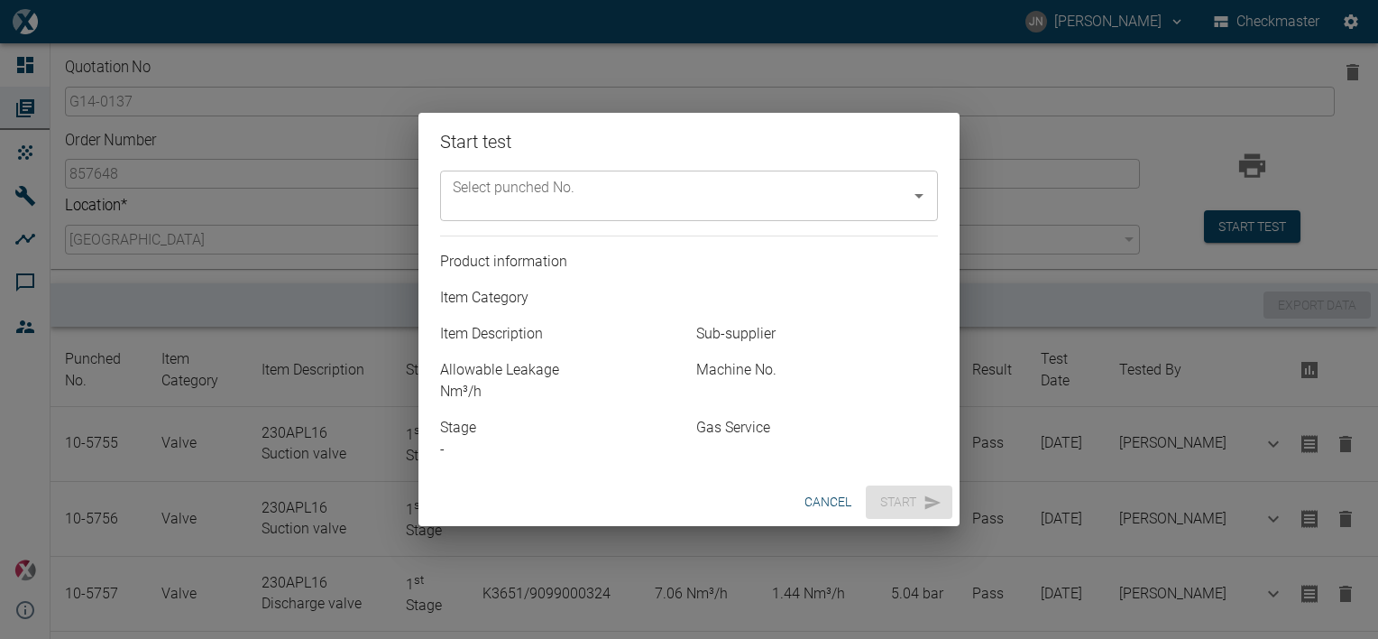
click at [552, 181] on input "Select punched No." at bounding box center [675, 196] width 455 height 34
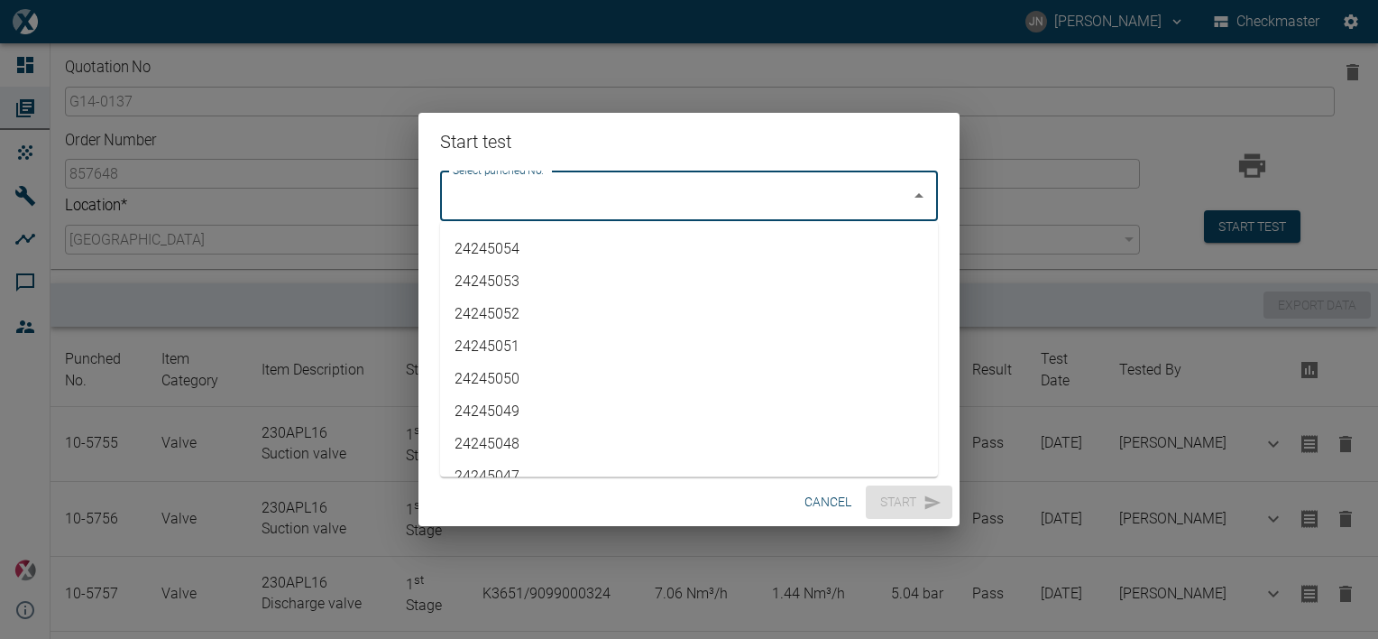
scroll to position [4110, 0]
click at [530, 446] on li "10-5761" at bounding box center [689, 454] width 498 height 32
type input "10-5761"
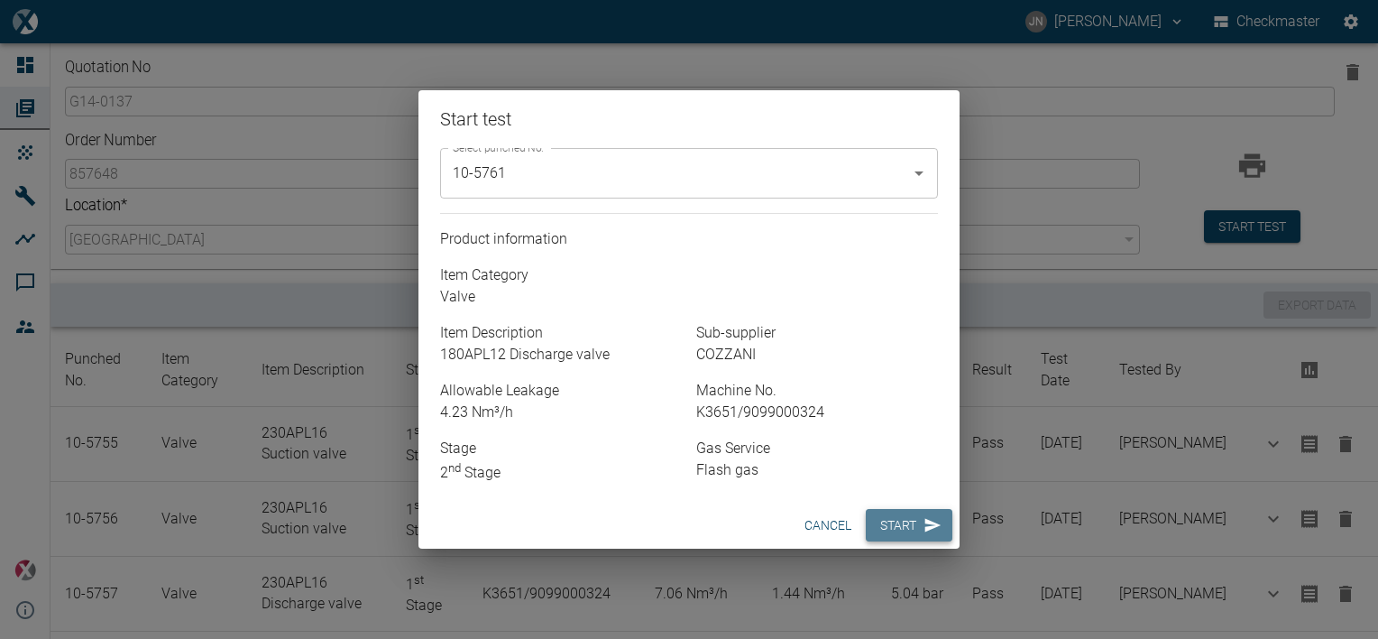
click at [897, 529] on button "Start" at bounding box center [909, 525] width 87 height 33
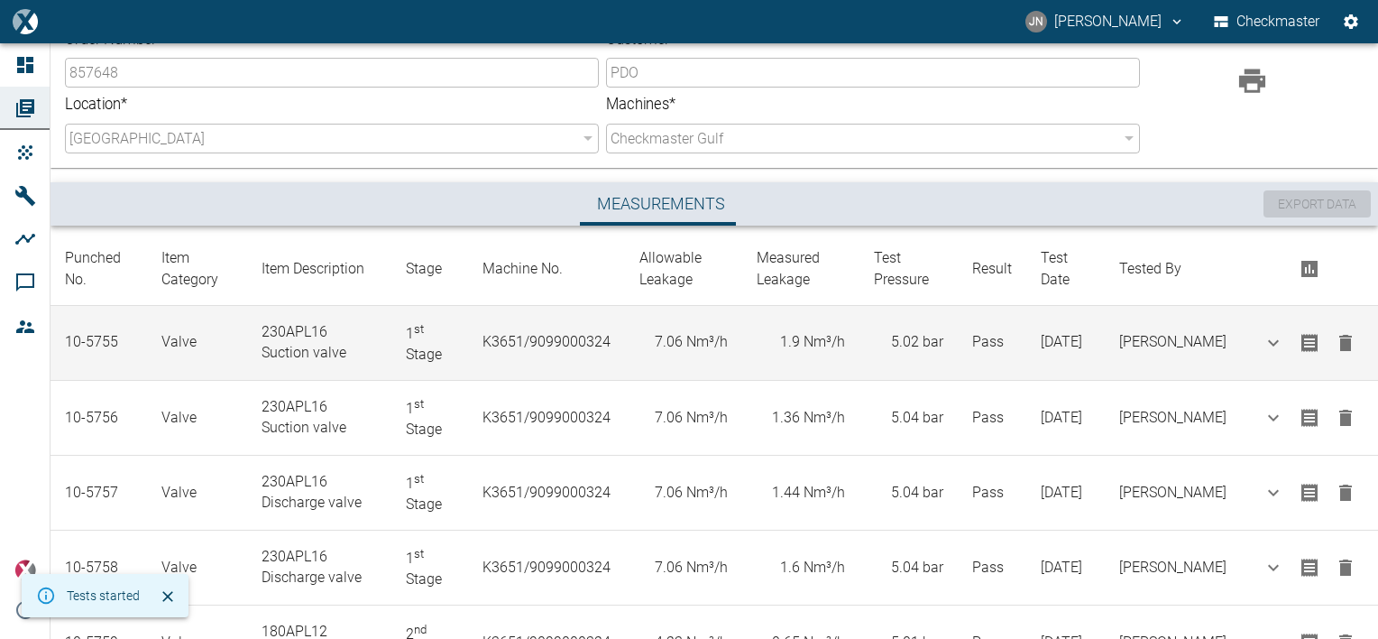
scroll to position [327, 0]
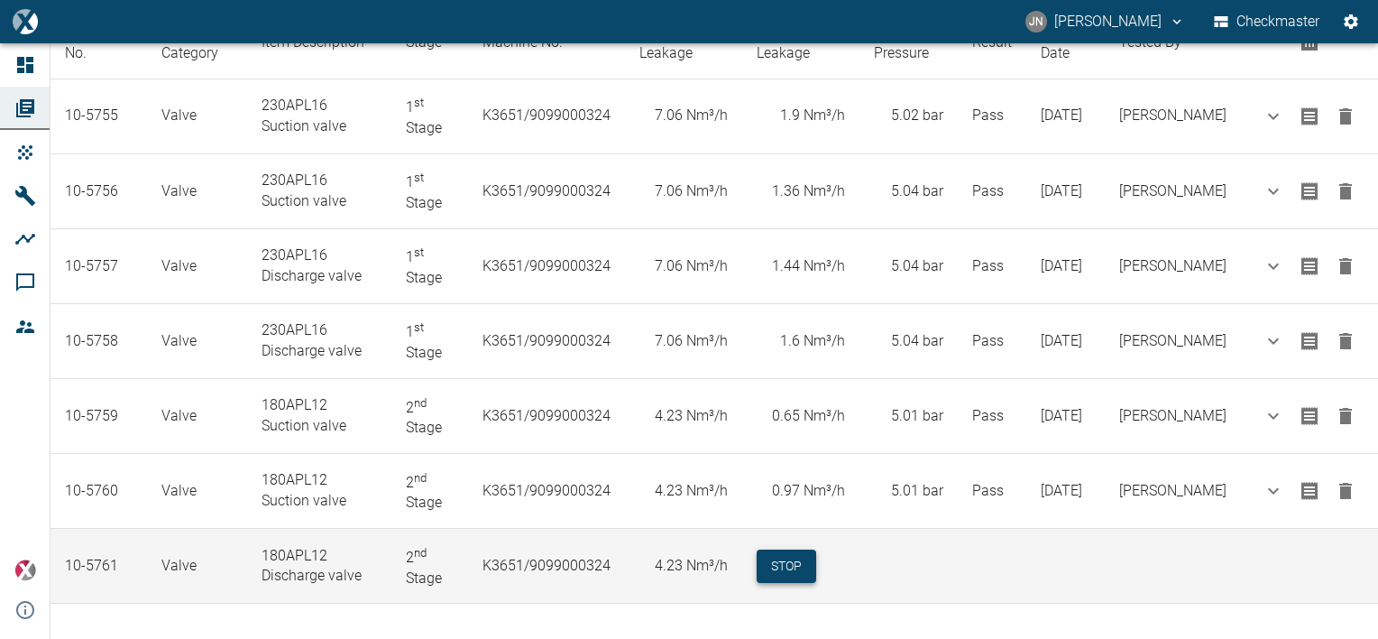
click at [794, 563] on button "Stop" at bounding box center [787, 565] width 60 height 33
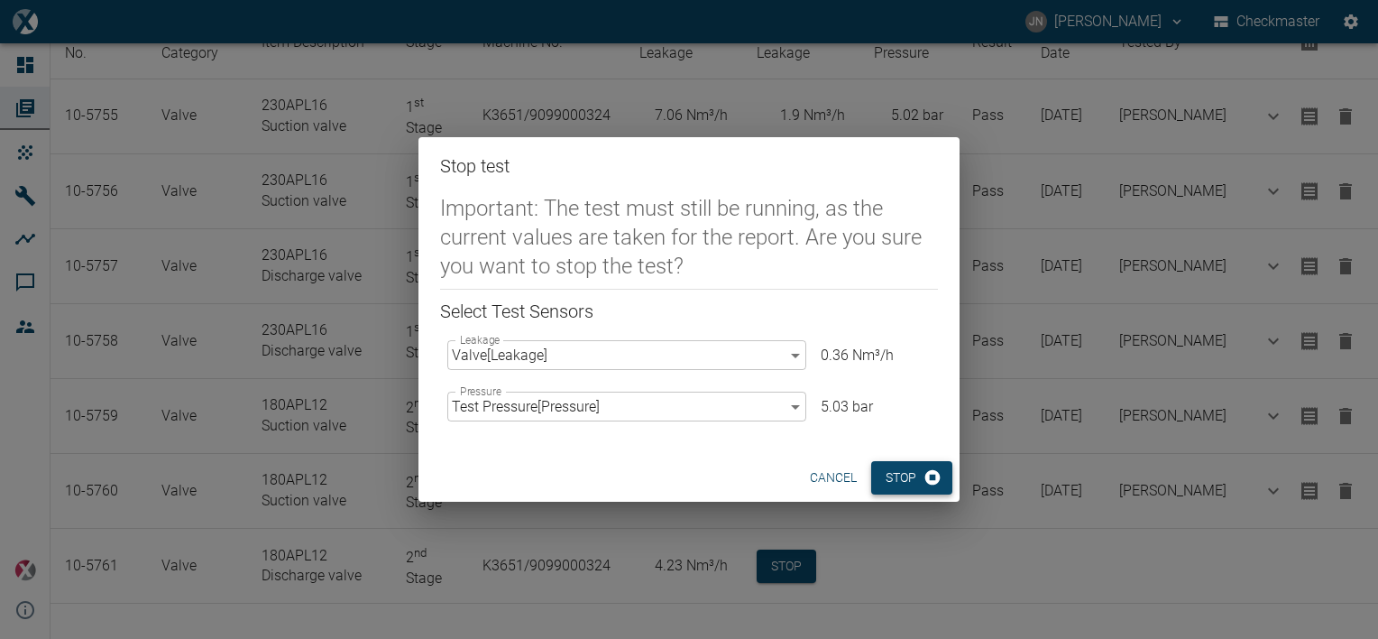
click at [898, 471] on button "Stop" at bounding box center [911, 477] width 81 height 33
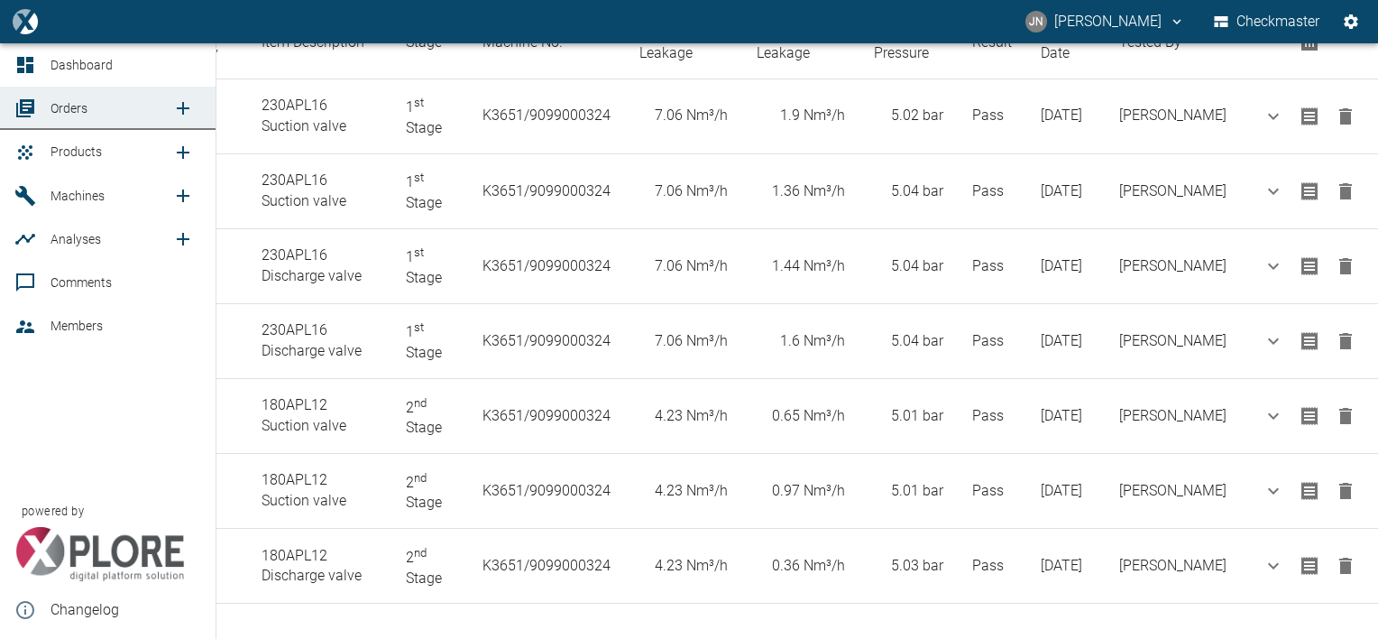
click at [79, 152] on span "Products" at bounding box center [76, 151] width 51 height 14
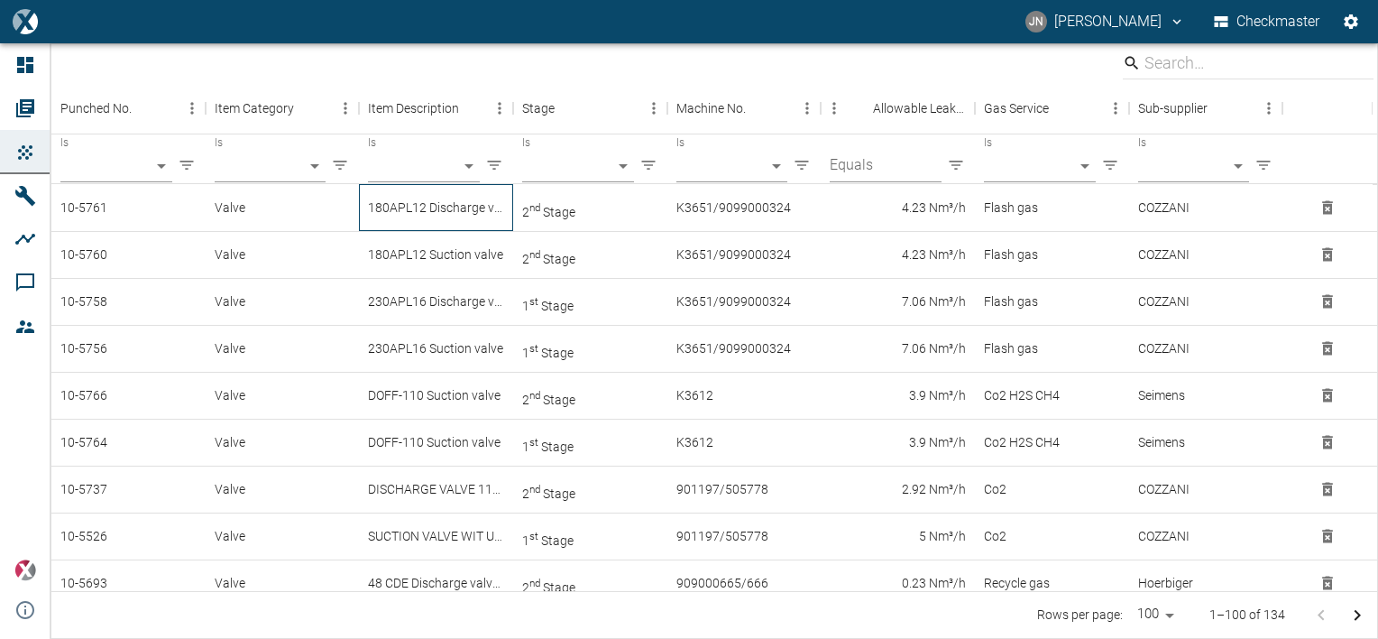
click at [453, 204] on div "180APL12 Discharge valve" at bounding box center [436, 207] width 154 height 47
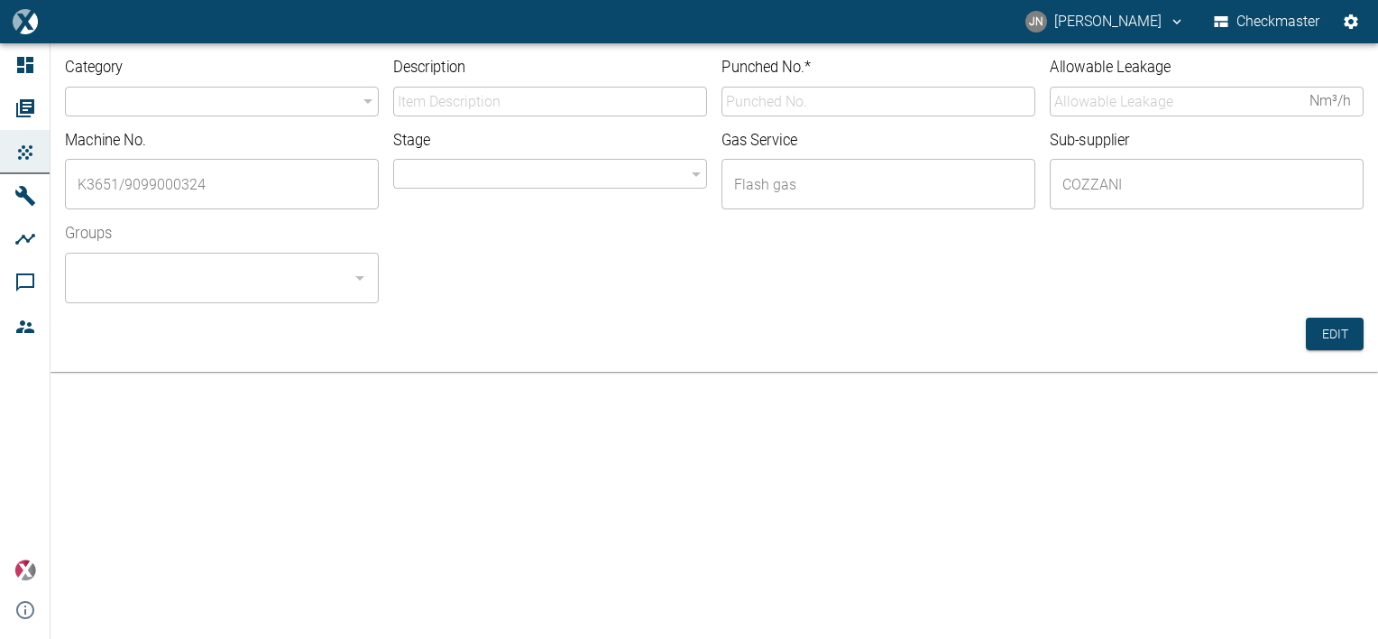
type input "valve"
type input "180APL12 Discharge valve"
type input "10-5761"
type input "4.23"
type input "2"
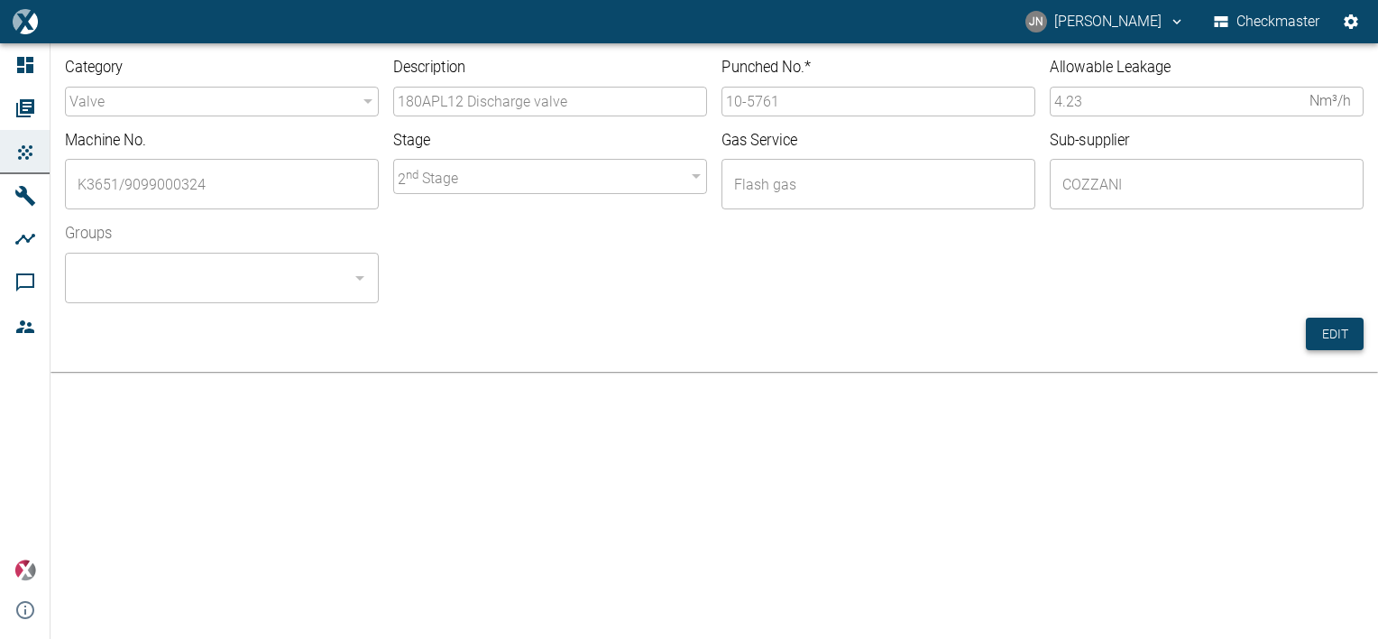
click at [1347, 329] on button "Edit" at bounding box center [1335, 334] width 58 height 33
click at [799, 106] on input "10-5761" at bounding box center [879, 102] width 314 height 30
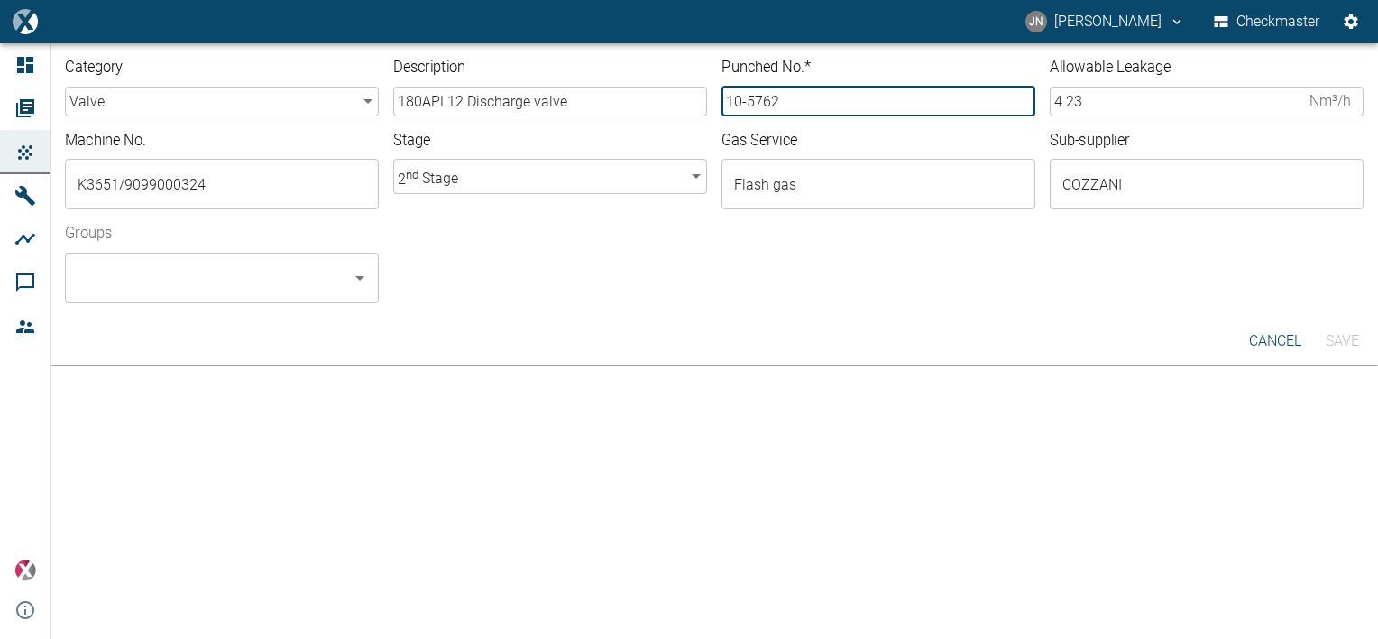
type input "10-5762"
click at [307, 290] on input "Groups" at bounding box center [208, 278] width 271 height 34
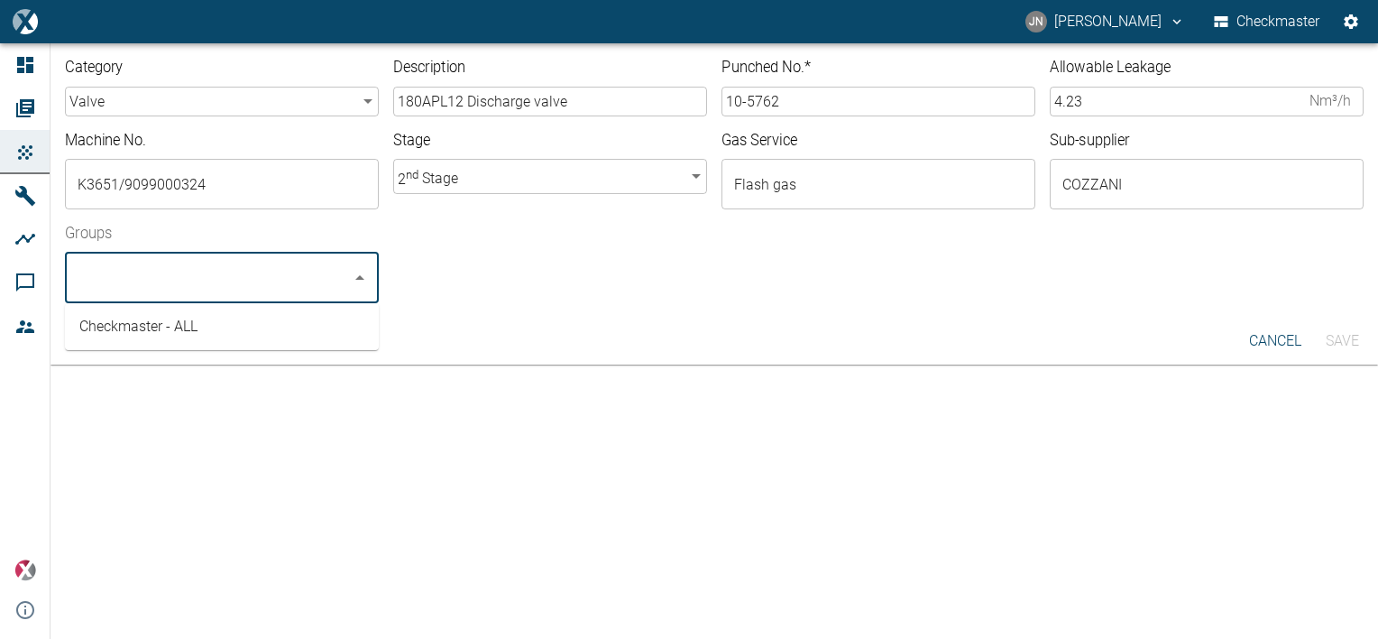
click at [208, 310] on li "Checkmaster - ALL" at bounding box center [222, 326] width 314 height 32
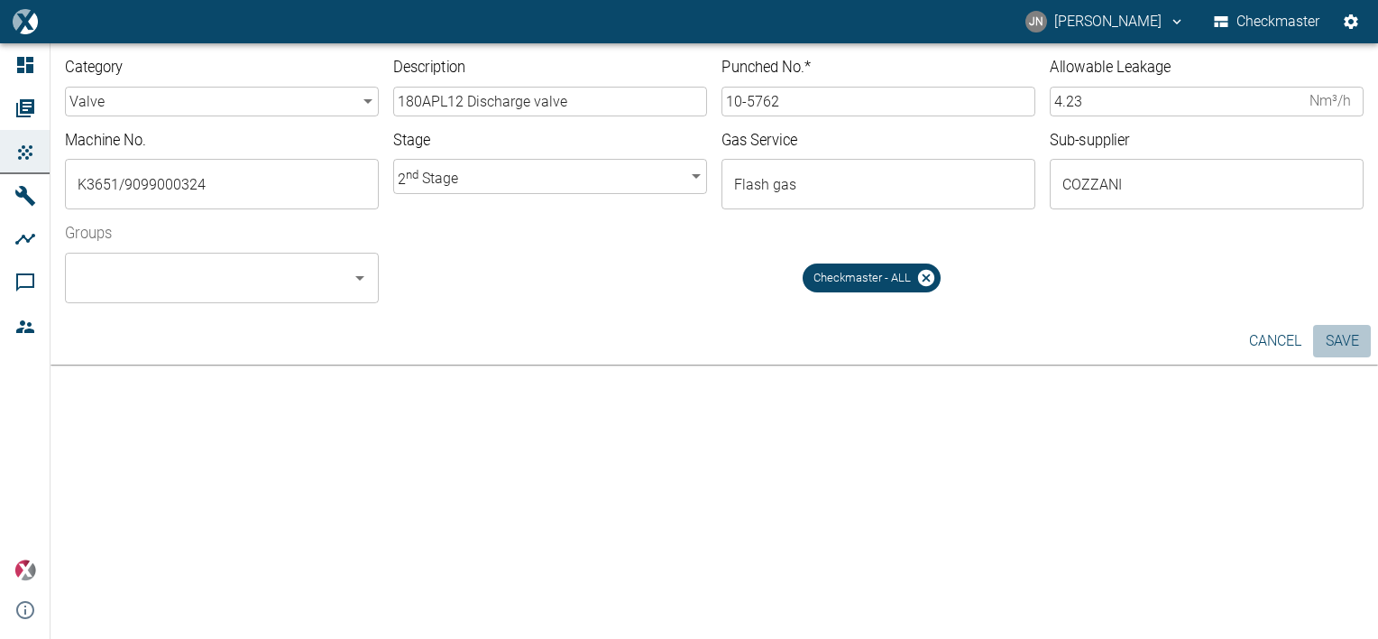
click at [1350, 336] on button "Save" at bounding box center [1342, 341] width 58 height 32
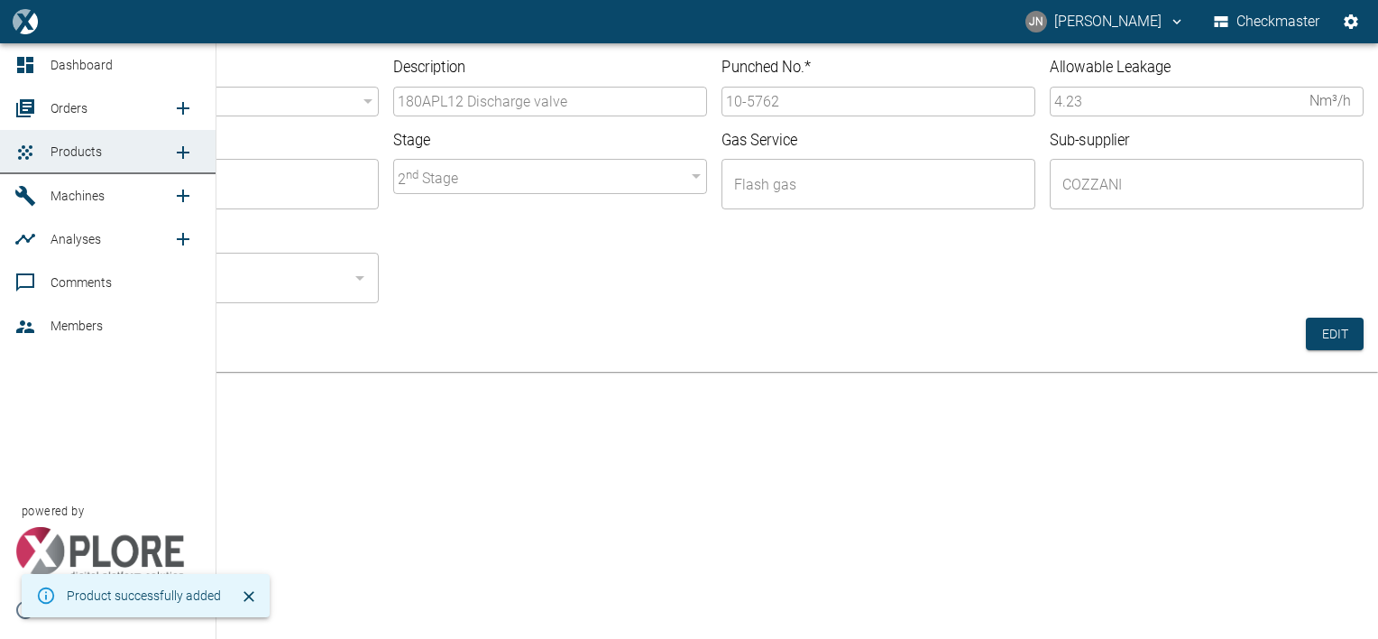
drag, startPoint x: 60, startPoint y: 116, endPoint x: 162, endPoint y: 170, distance: 115.4
click at [60, 116] on span "Orders" at bounding box center [112, 108] width 122 height 22
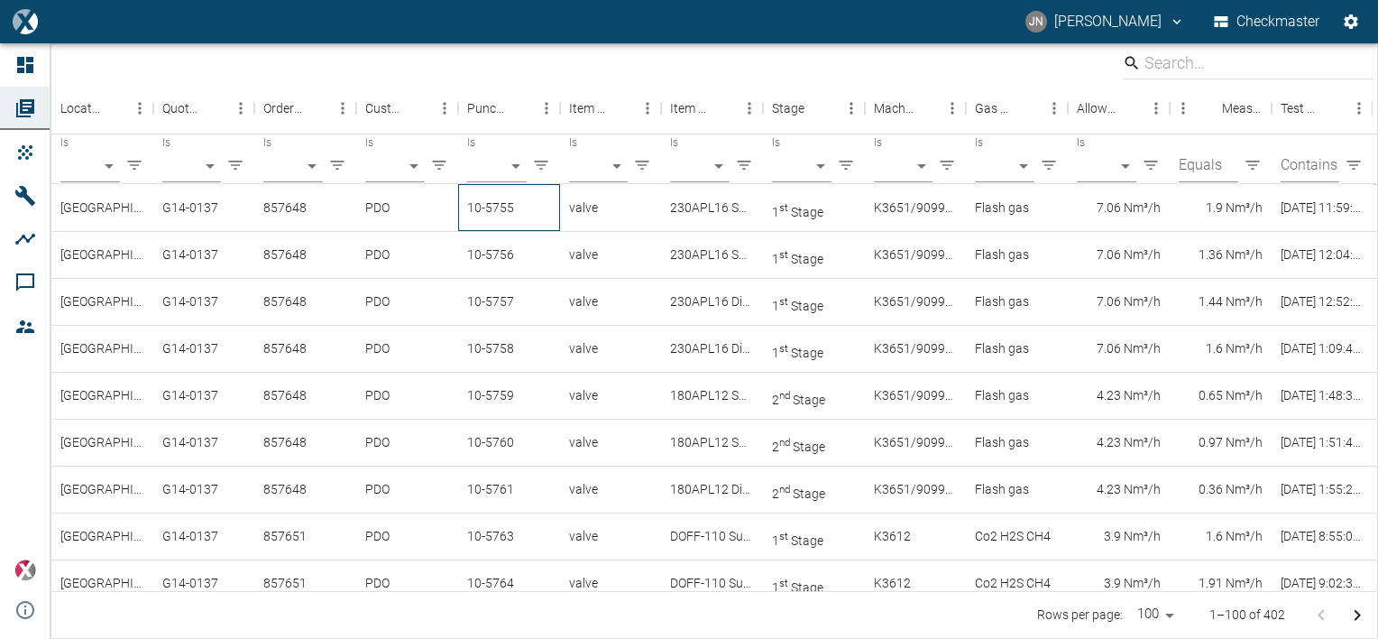
click at [488, 214] on div "10-5755" at bounding box center [509, 207] width 102 height 47
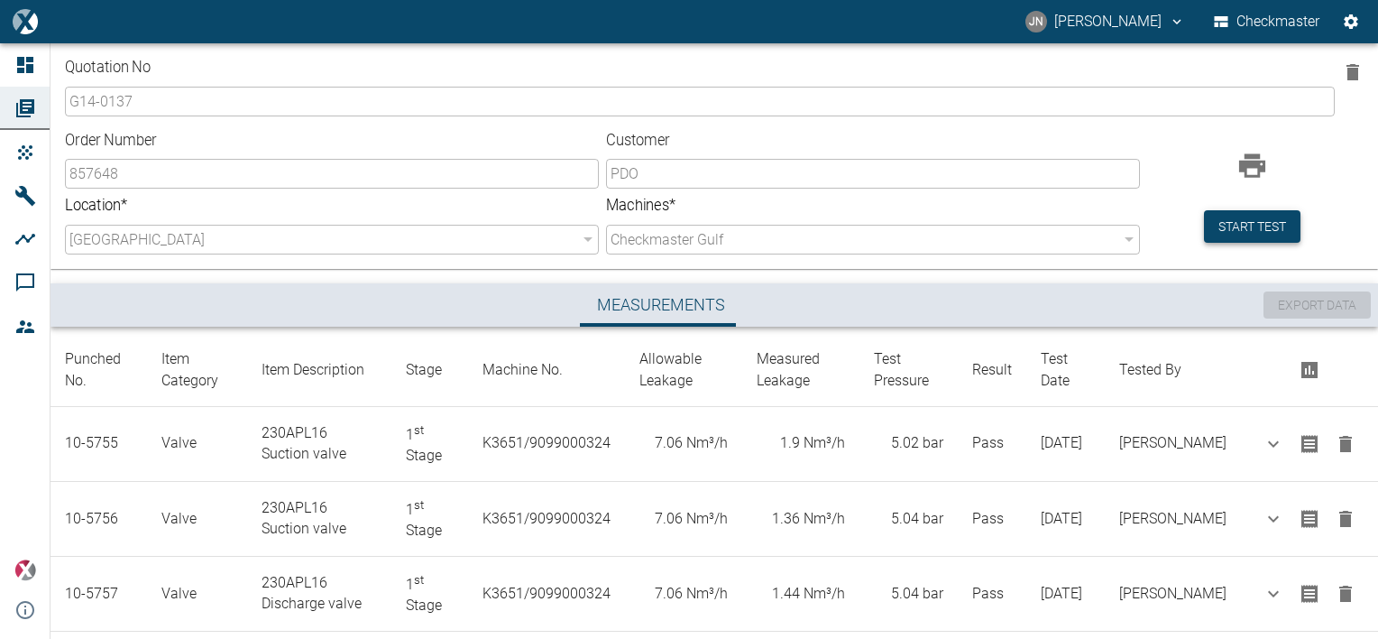
click at [1229, 227] on button "Start test" at bounding box center [1252, 226] width 97 height 33
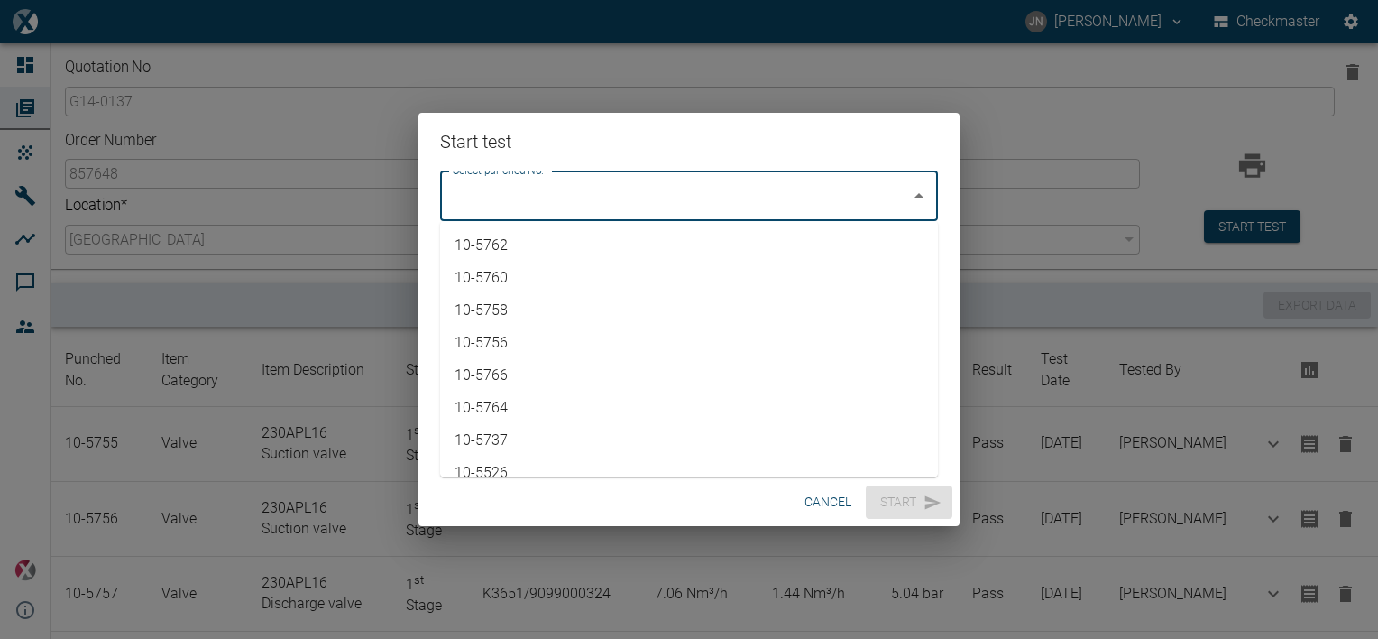
click at [855, 192] on input "Select punched No." at bounding box center [675, 196] width 455 height 34
click at [534, 253] on li "10-5762" at bounding box center [689, 245] width 498 height 32
type input "10-5762"
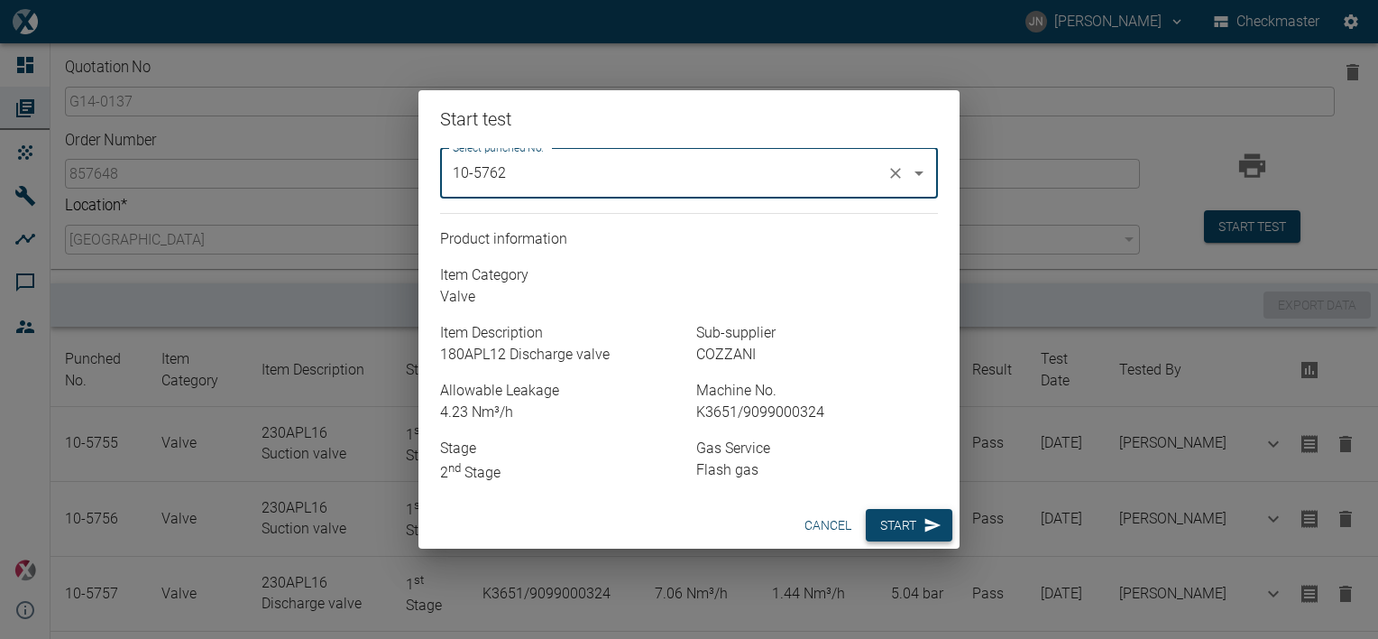
click at [892, 519] on button "Start" at bounding box center [909, 525] width 87 height 33
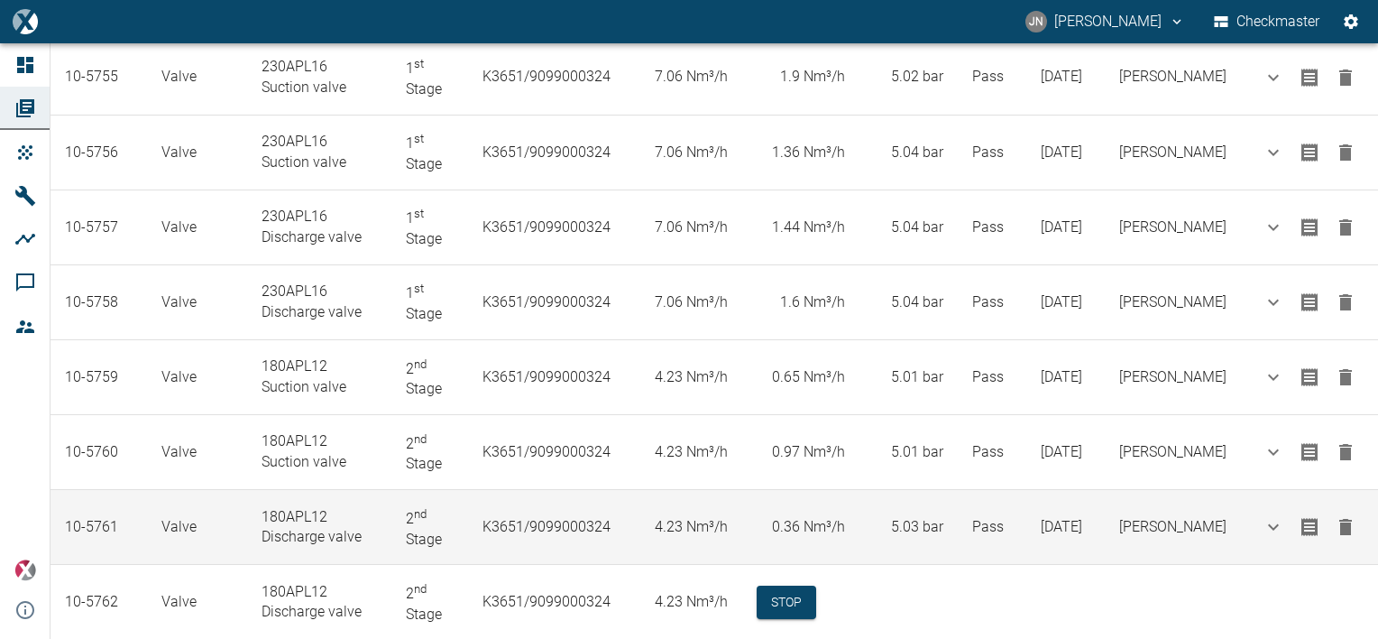
scroll to position [400, 0]
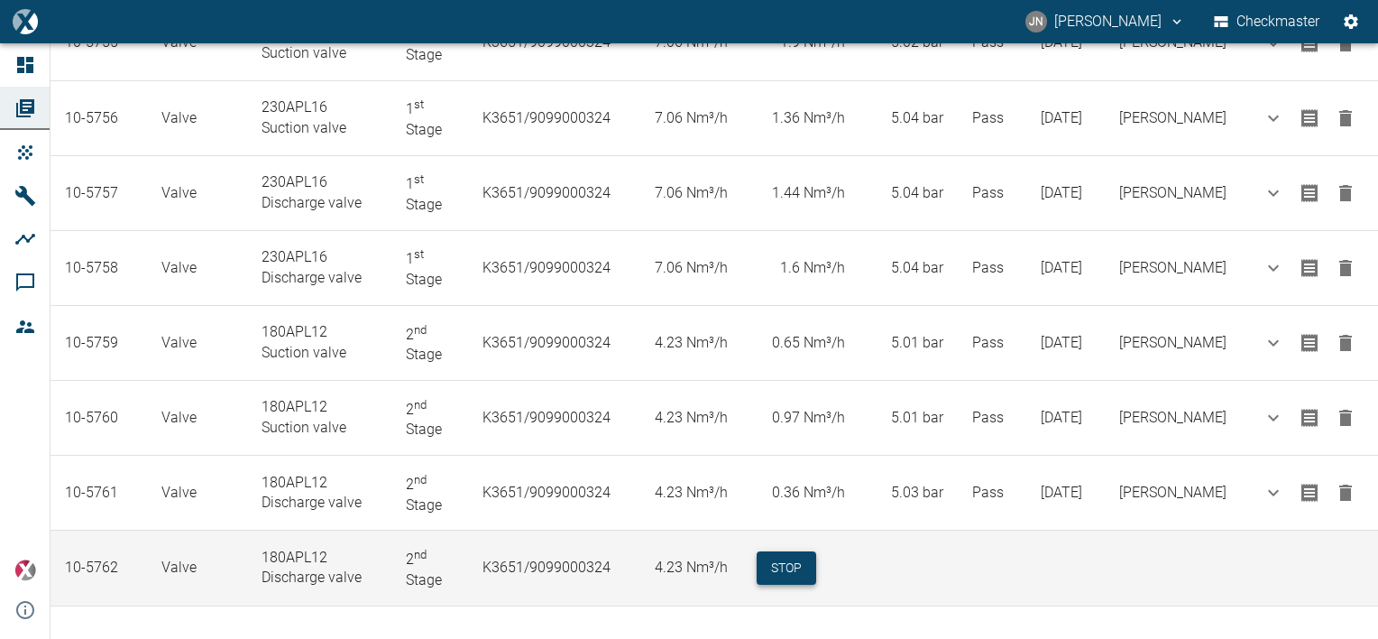
click at [802, 551] on button "Stop" at bounding box center [787, 567] width 60 height 33
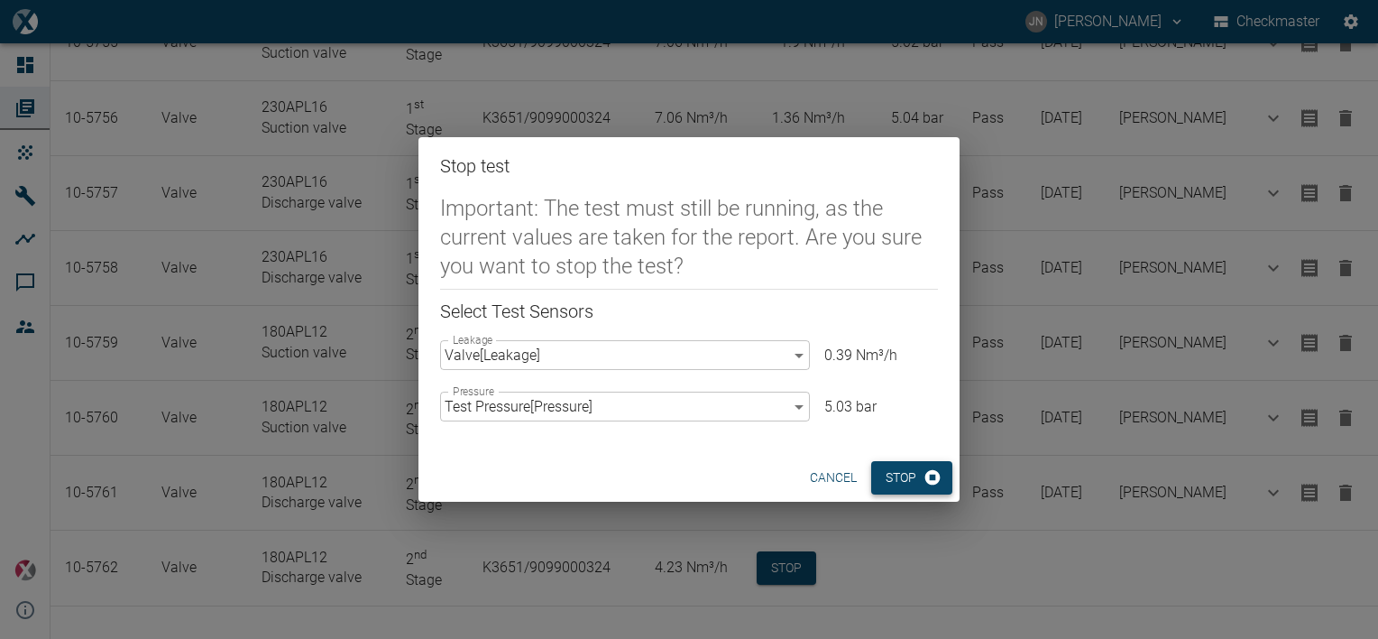
click at [919, 479] on button "Stop" at bounding box center [911, 477] width 81 height 33
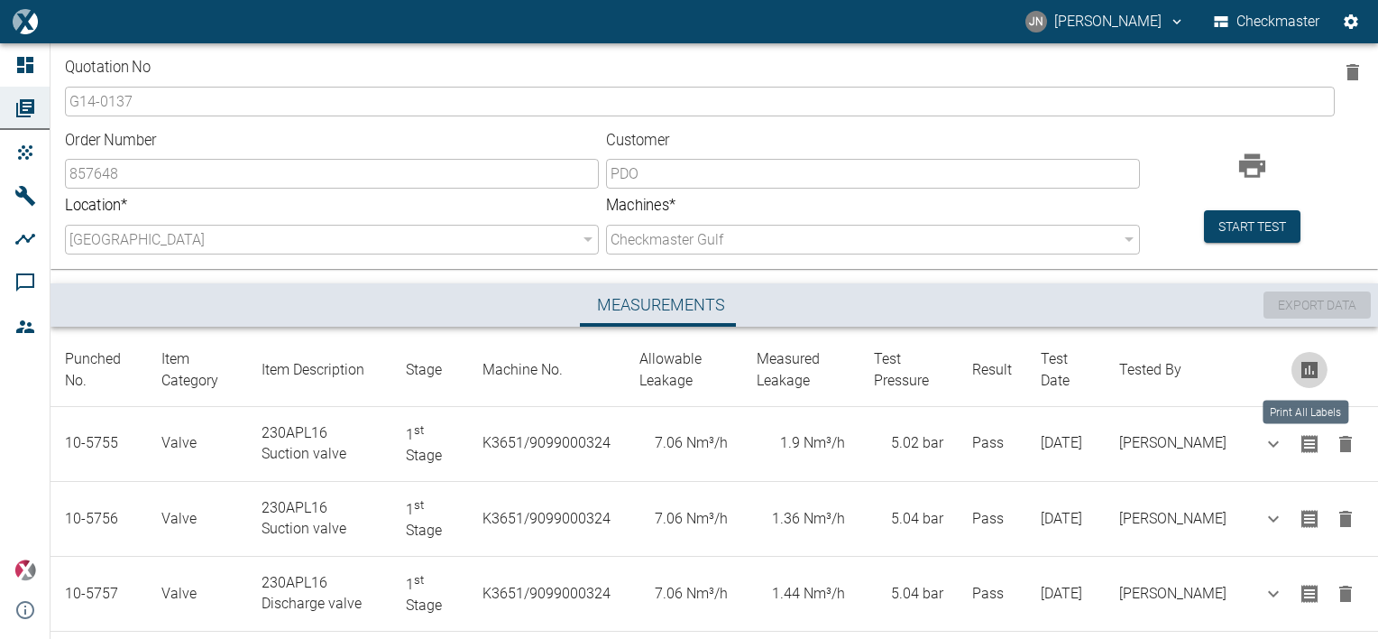
click at [1310, 371] on icon "Print All Labels" at bounding box center [1310, 370] width 22 height 22
